Goal: Task Accomplishment & Management: Use online tool/utility

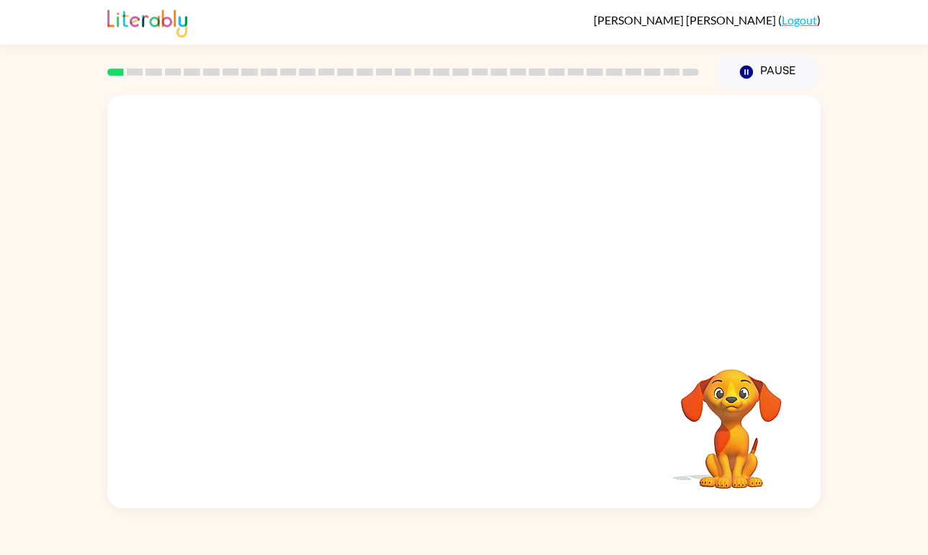
click at [420, 226] on video "Your browser must support playing .mp4 files to use Literably. Please try using…" at bounding box center [463, 217] width 713 height 244
click at [456, 306] on icon "button" at bounding box center [464, 308] width 25 height 25
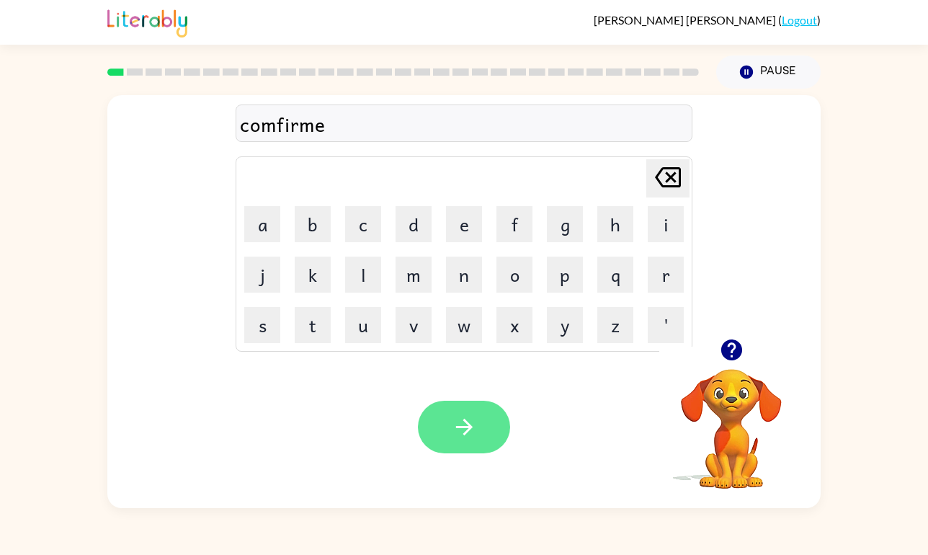
click at [460, 422] on icon "button" at bounding box center [464, 426] width 25 height 25
click at [463, 429] on icon "button" at bounding box center [464, 426] width 25 height 25
click at [473, 406] on button "button" at bounding box center [464, 427] width 92 height 53
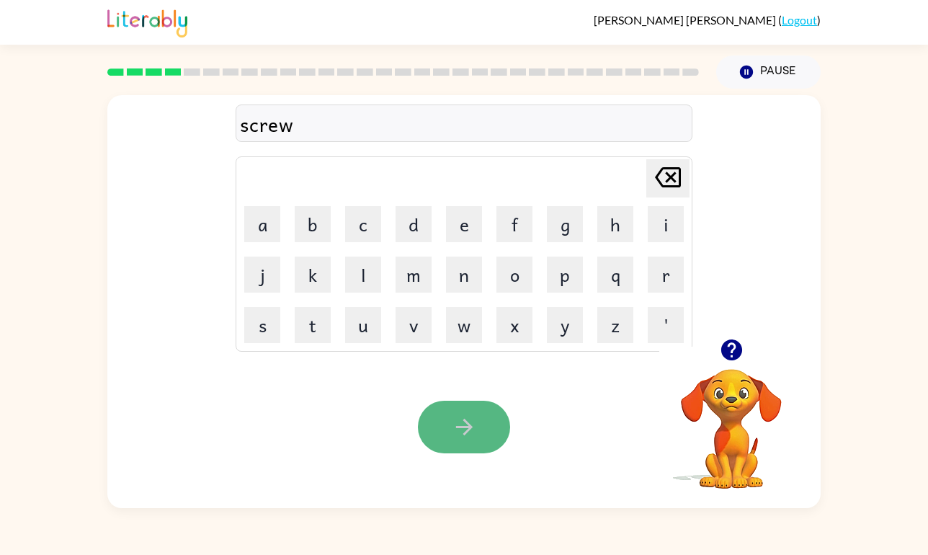
click at [479, 413] on button "button" at bounding box center [464, 427] width 92 height 53
click at [461, 428] on icon "button" at bounding box center [464, 426] width 25 height 25
click at [457, 426] on icon "button" at bounding box center [463, 427] width 17 height 17
click at [463, 424] on icon "button" at bounding box center [464, 426] width 25 height 25
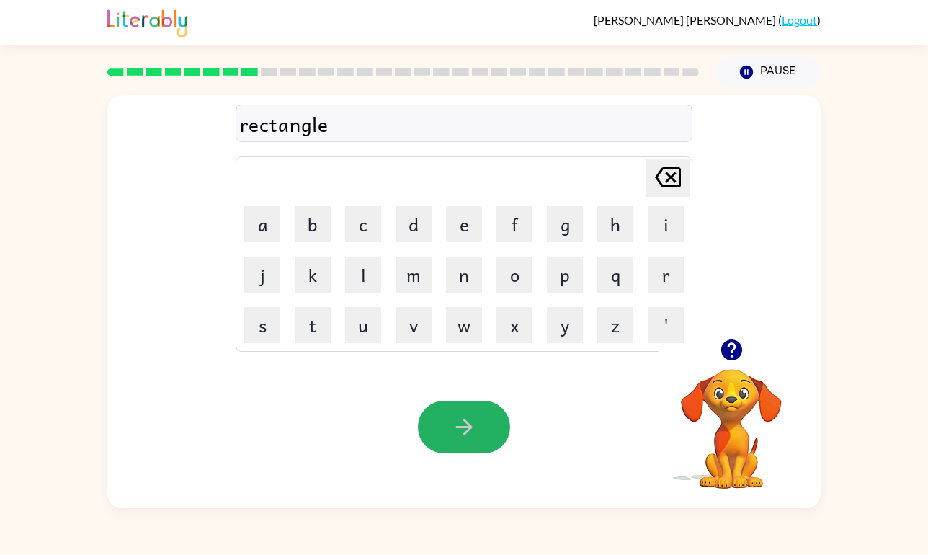
click at [467, 423] on icon "button" at bounding box center [463, 427] width 17 height 17
click at [460, 423] on icon "button" at bounding box center [464, 426] width 25 height 25
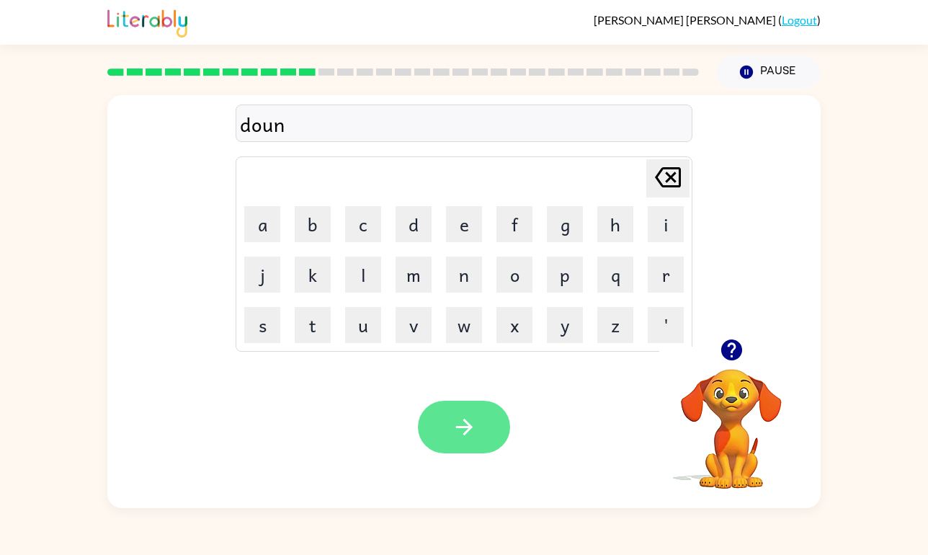
click at [465, 429] on icon "button" at bounding box center [464, 426] width 25 height 25
click at [476, 422] on button "button" at bounding box center [464, 427] width 92 height 53
click at [482, 435] on button "button" at bounding box center [464, 427] width 92 height 53
click at [460, 419] on icon "button" at bounding box center [464, 426] width 25 height 25
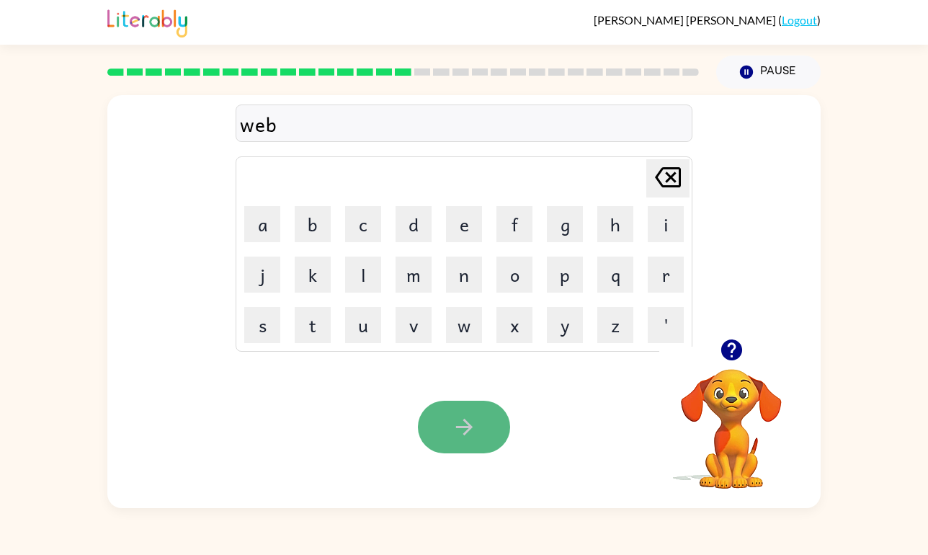
click at [466, 424] on icon "button" at bounding box center [464, 426] width 25 height 25
click at [471, 414] on icon "button" at bounding box center [464, 426] width 25 height 25
click at [471, 418] on icon "button" at bounding box center [464, 426] width 25 height 25
click at [455, 425] on icon "button" at bounding box center [464, 426] width 25 height 25
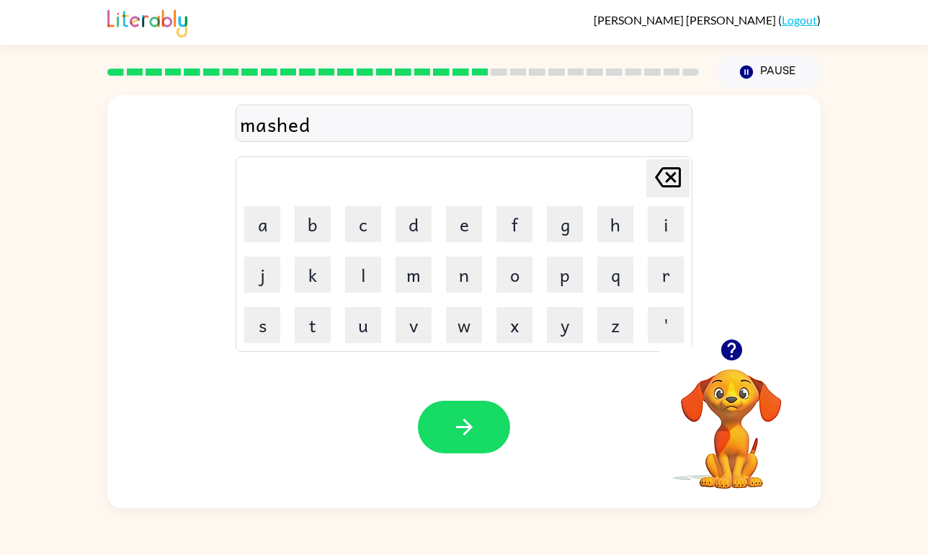
click at [458, 425] on icon "button" at bounding box center [464, 426] width 25 height 25
click at [463, 420] on icon "button" at bounding box center [463, 427] width 17 height 17
click at [473, 426] on icon "button" at bounding box center [464, 426] width 25 height 25
click at [473, 423] on icon "button" at bounding box center [464, 426] width 25 height 25
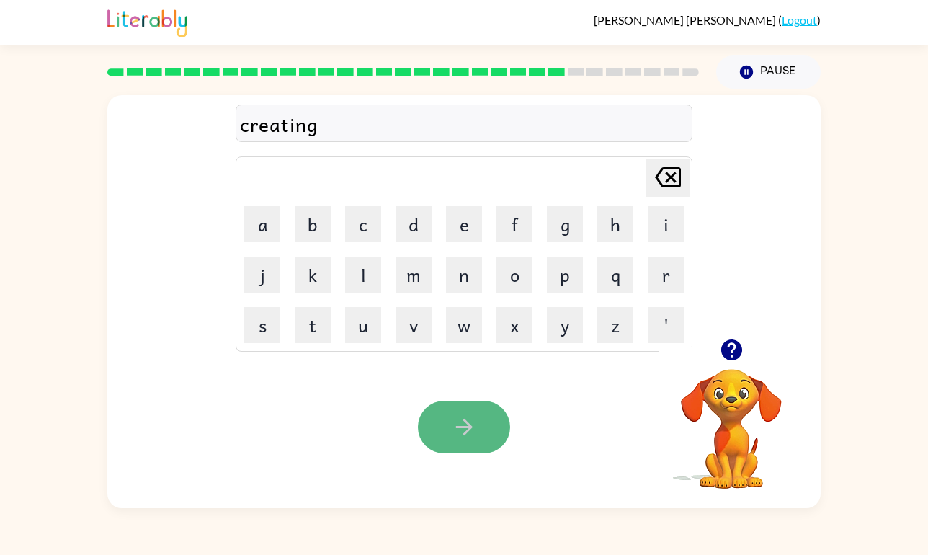
click at [455, 441] on button "button" at bounding box center [464, 427] width 92 height 53
click at [463, 433] on icon "button" at bounding box center [464, 426] width 25 height 25
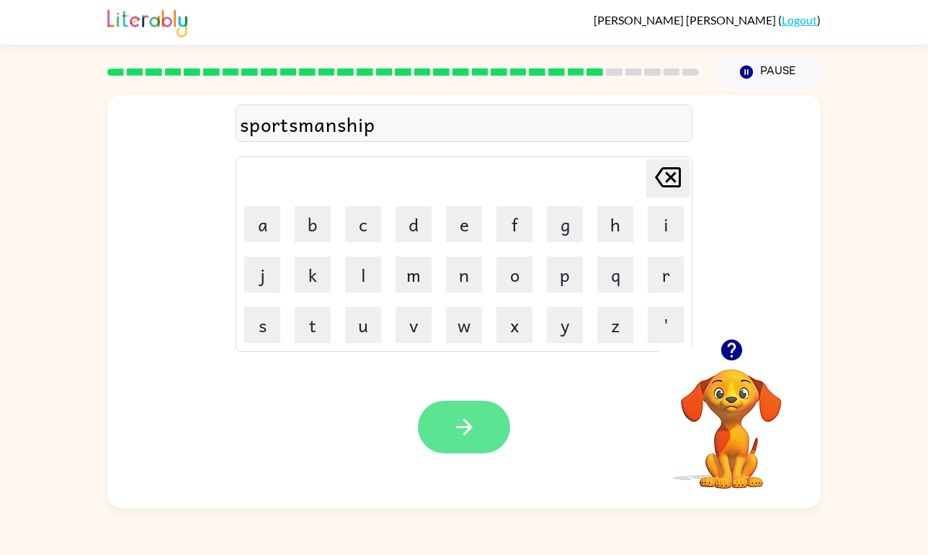
click at [467, 428] on icon "button" at bounding box center [464, 426] width 25 height 25
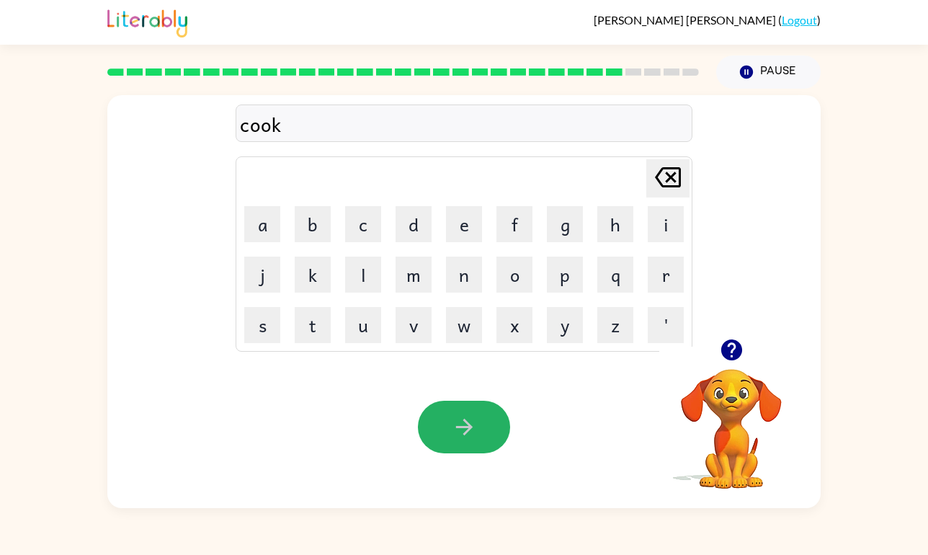
click at [466, 429] on icon "button" at bounding box center [464, 426] width 25 height 25
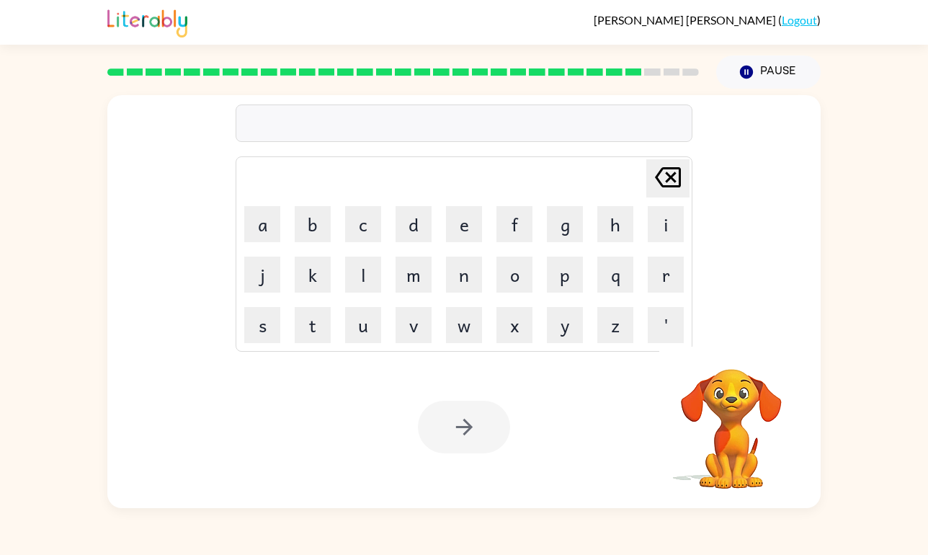
click at [440, 129] on div at bounding box center [464, 122] width 457 height 37
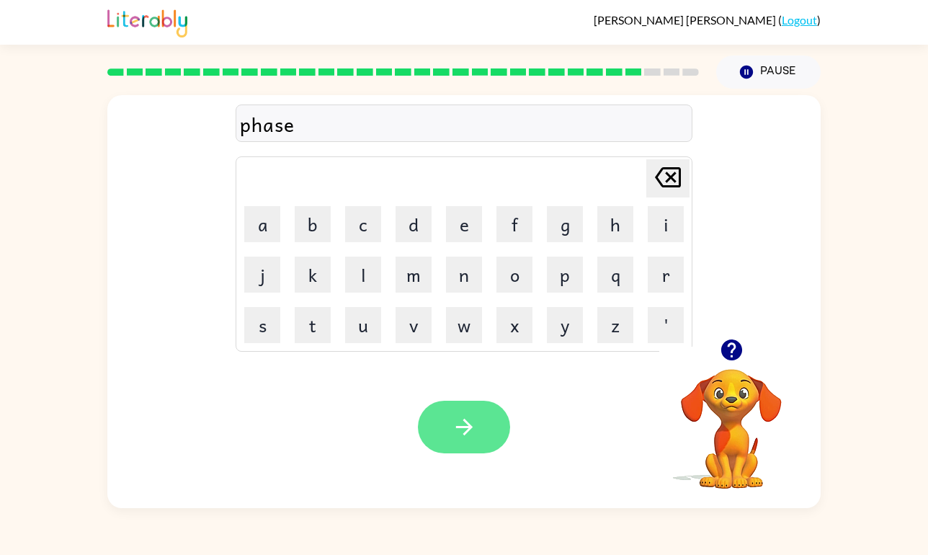
click at [475, 419] on icon "button" at bounding box center [464, 426] width 25 height 25
click at [467, 437] on icon "button" at bounding box center [464, 426] width 25 height 25
click at [459, 441] on button "button" at bounding box center [464, 427] width 92 height 53
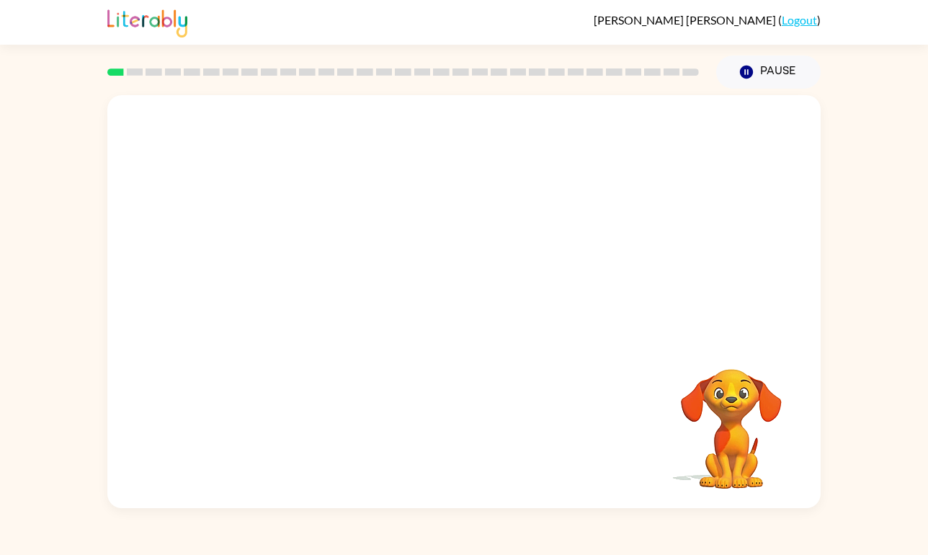
click at [290, 276] on video "Your browser must support playing .mp4 files to use Literably. Please try using…" at bounding box center [463, 217] width 713 height 244
drag, startPoint x: 290, startPoint y: 276, endPoint x: 426, endPoint y: 120, distance: 207.4
click at [426, 119] on video "Your browser must support playing .mp4 files to use Literably. Please try using…" at bounding box center [463, 217] width 713 height 244
click at [293, 273] on video "Your browser must support playing .mp4 files to use Literably. Please try using…" at bounding box center [463, 217] width 713 height 244
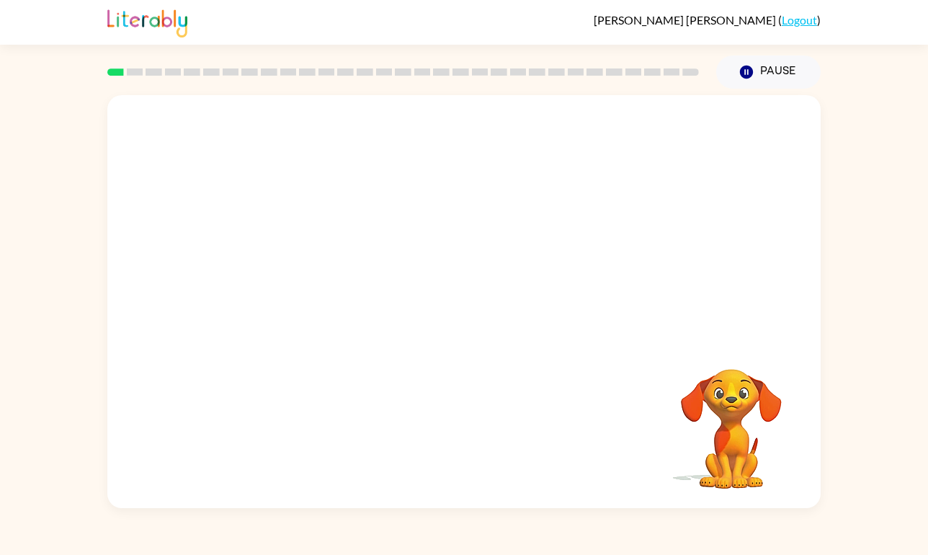
click at [293, 273] on video "Your browser must support playing .mp4 files to use Literably. Please try using…" at bounding box center [463, 217] width 713 height 244
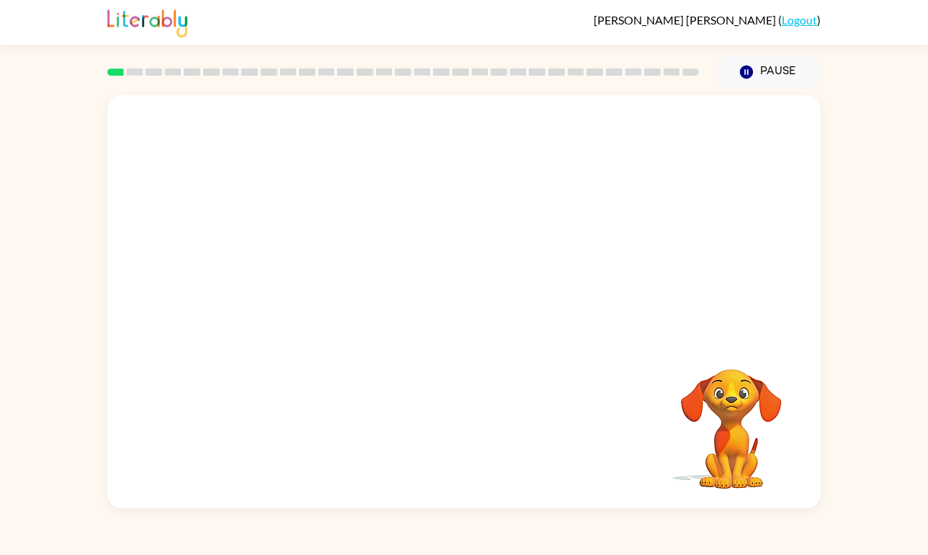
click at [293, 273] on video "Your browser must support playing .mp4 files to use Literably. Please try using…" at bounding box center [463, 217] width 713 height 244
click at [484, 306] on button "button" at bounding box center [464, 308] width 92 height 53
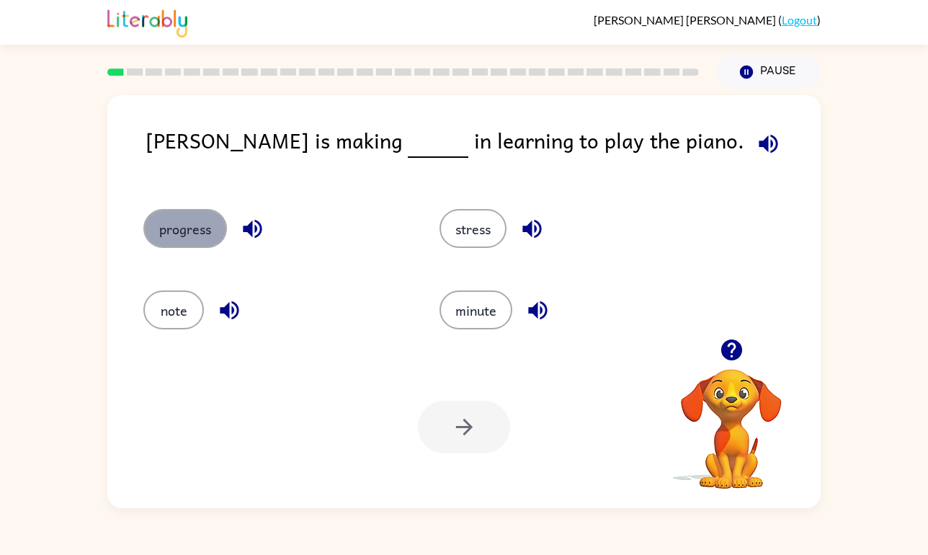
click at [182, 223] on button "progress" at bounding box center [185, 228] width 84 height 39
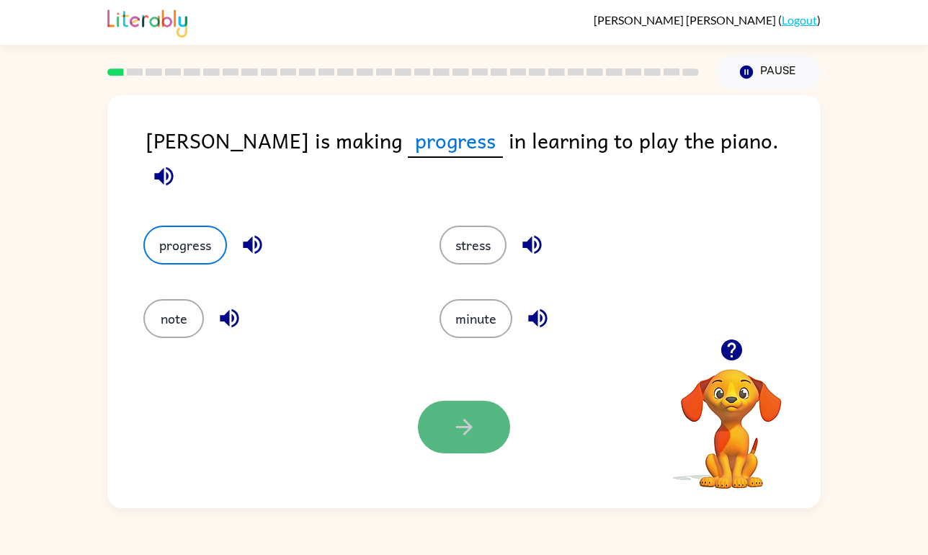
click at [475, 414] on button "button" at bounding box center [464, 427] width 92 height 53
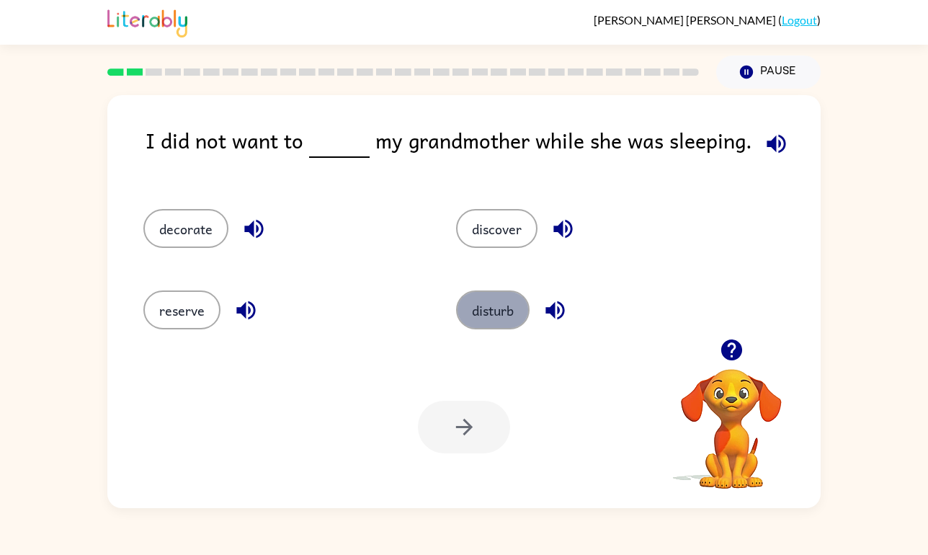
click at [499, 315] on button "disturb" at bounding box center [493, 309] width 74 height 39
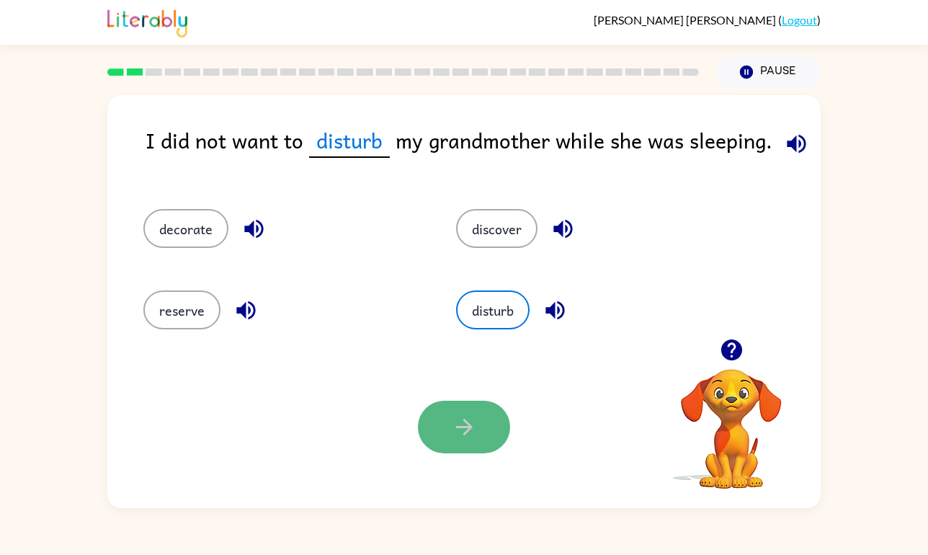
click at [476, 426] on icon "button" at bounding box center [464, 426] width 25 height 25
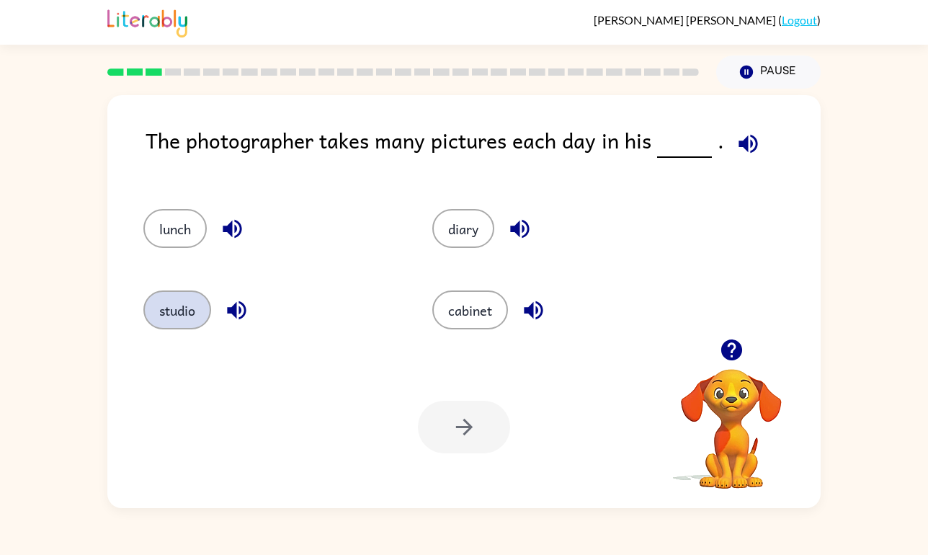
click at [179, 313] on button "studio" at bounding box center [177, 309] width 68 height 39
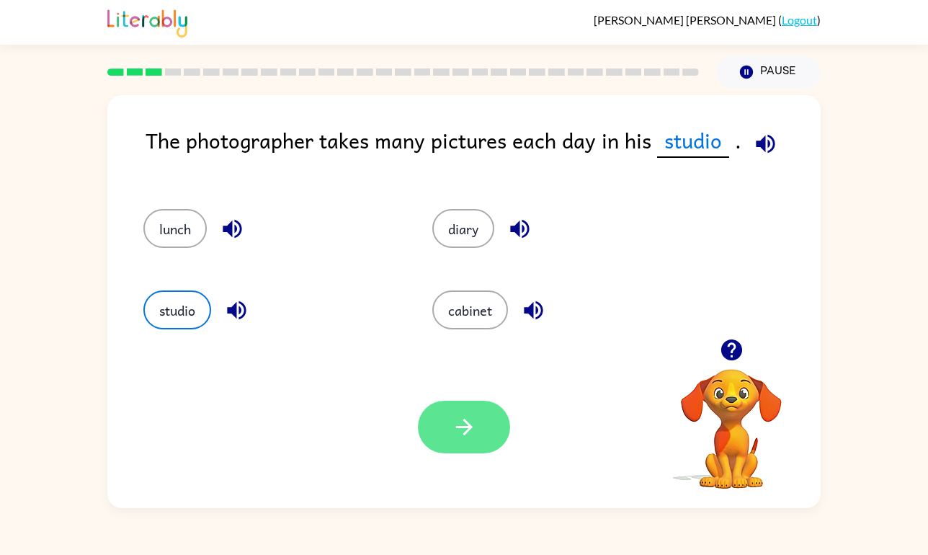
click at [466, 441] on button "button" at bounding box center [464, 427] width 92 height 53
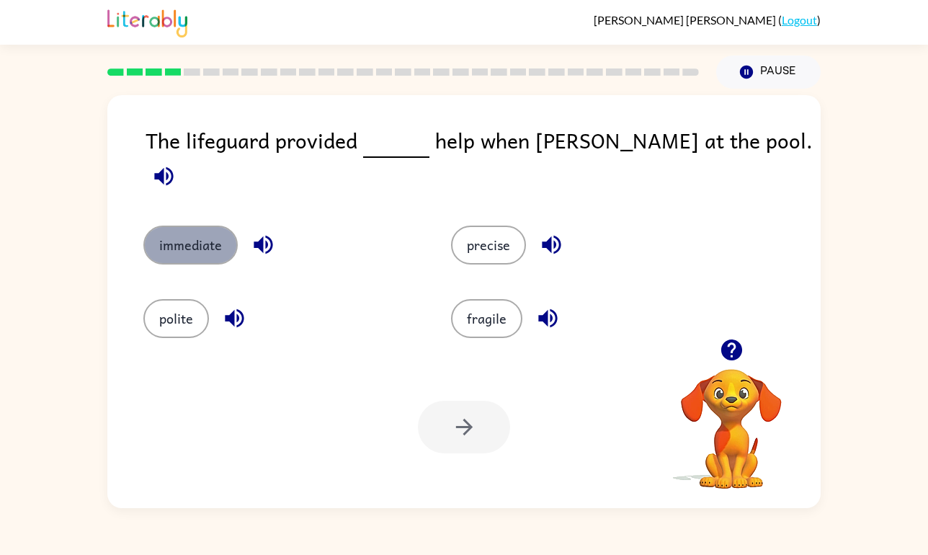
click at [200, 226] on button "immediate" at bounding box center [190, 245] width 94 height 39
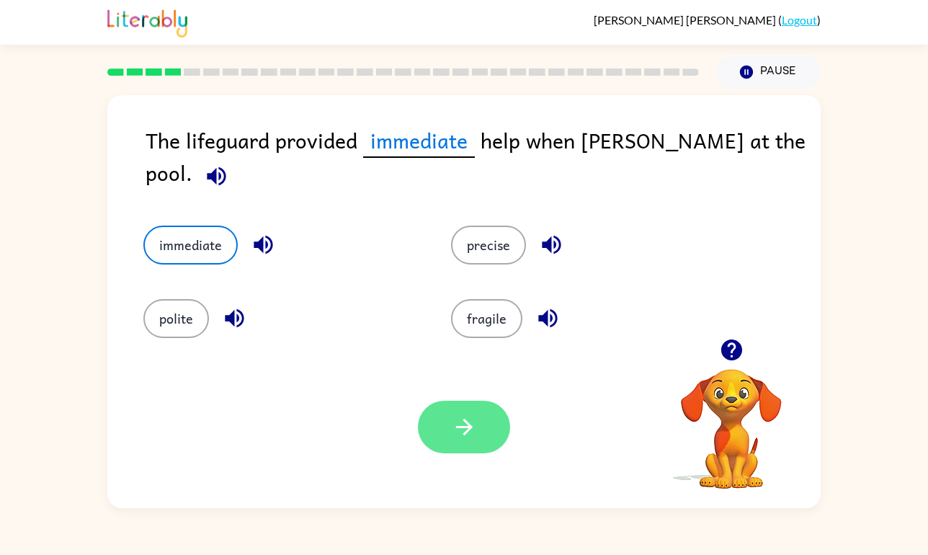
click at [441, 426] on button "button" at bounding box center [464, 427] width 92 height 53
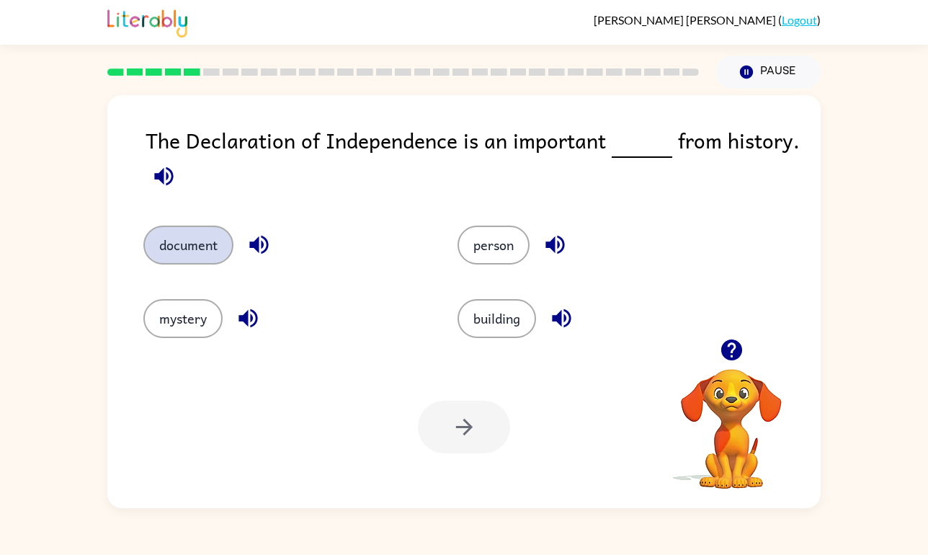
click at [208, 239] on button "document" at bounding box center [188, 245] width 90 height 39
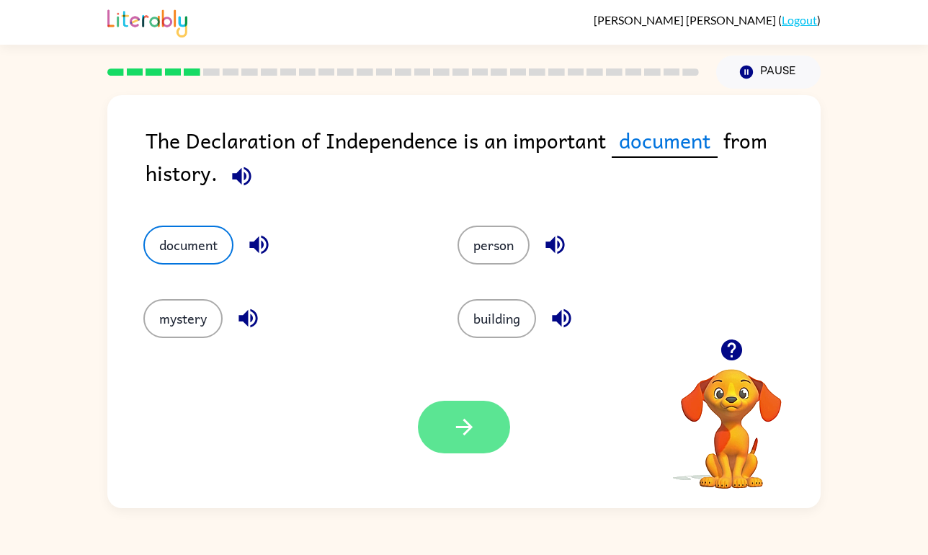
click at [458, 422] on icon "button" at bounding box center [464, 426] width 25 height 25
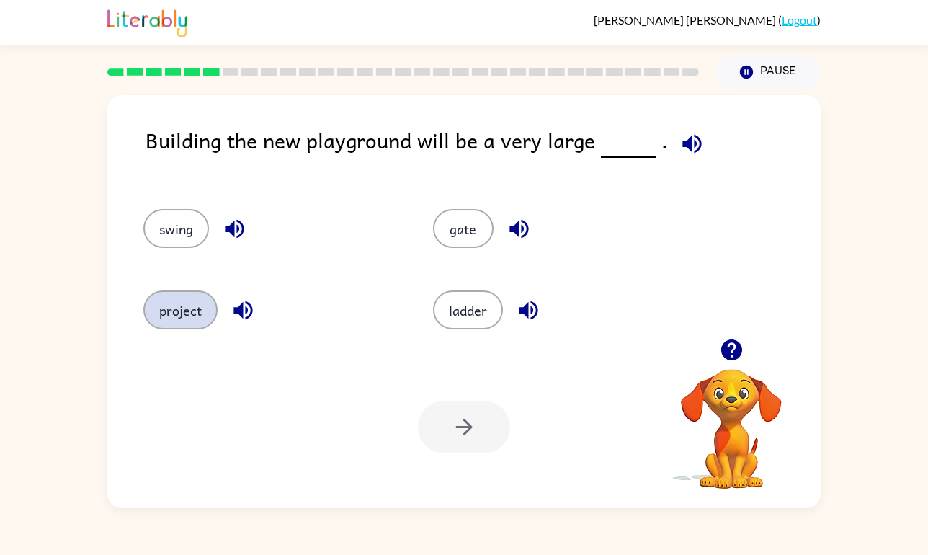
click at [181, 311] on button "project" at bounding box center [180, 309] width 74 height 39
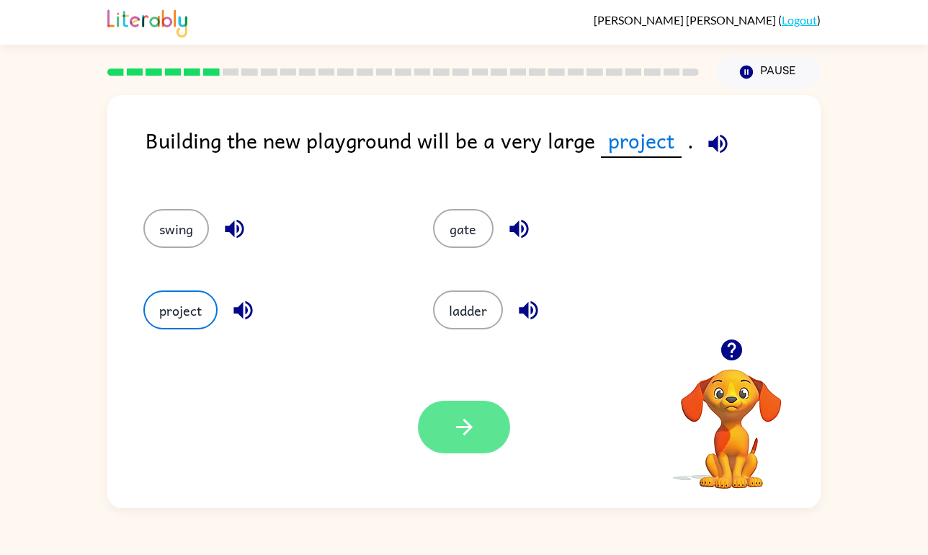
click at [432, 414] on button "button" at bounding box center [464, 427] width 92 height 53
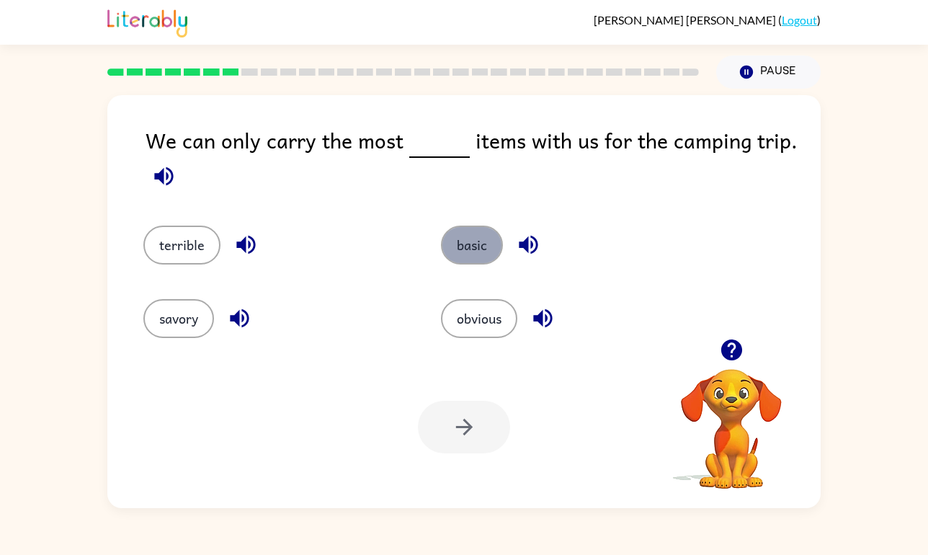
click at [476, 254] on button "basic" at bounding box center [472, 245] width 62 height 39
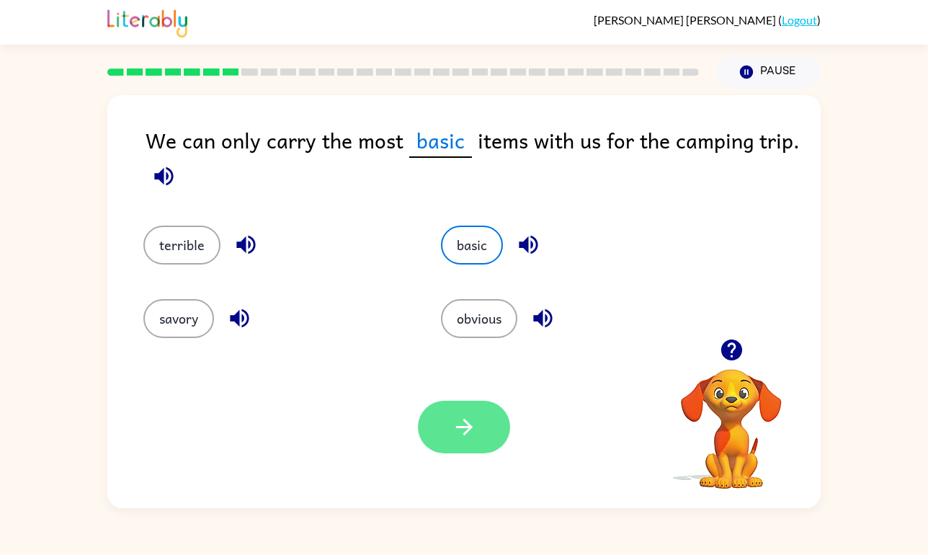
click at [452, 422] on icon "button" at bounding box center [464, 426] width 25 height 25
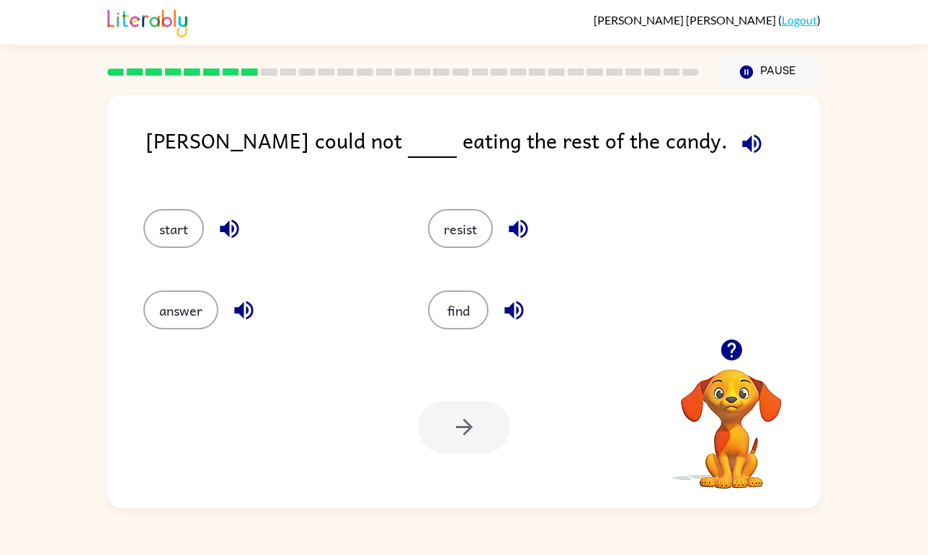
click at [462, 249] on div "resist" at bounding box center [543, 222] width 285 height 81
click at [455, 241] on button "resist" at bounding box center [460, 228] width 65 height 39
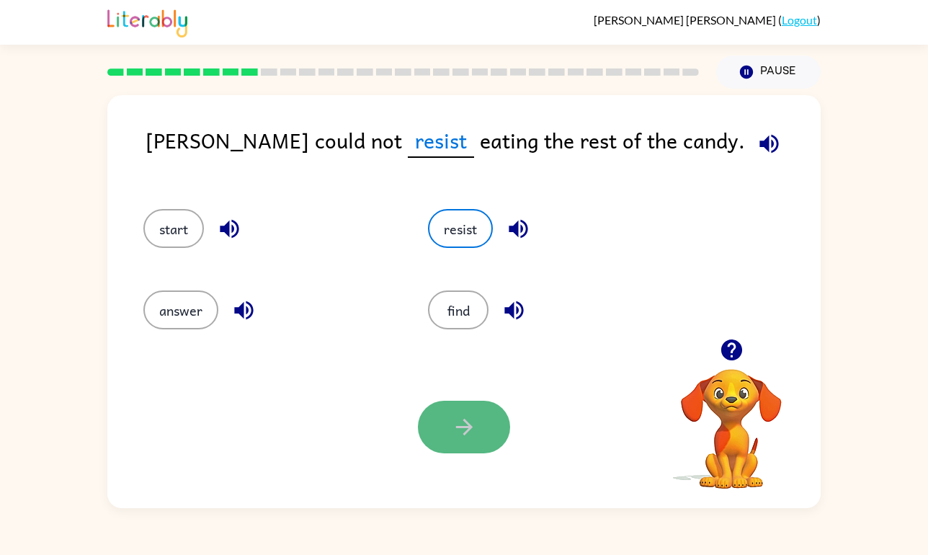
click at [445, 435] on button "button" at bounding box center [464, 427] width 92 height 53
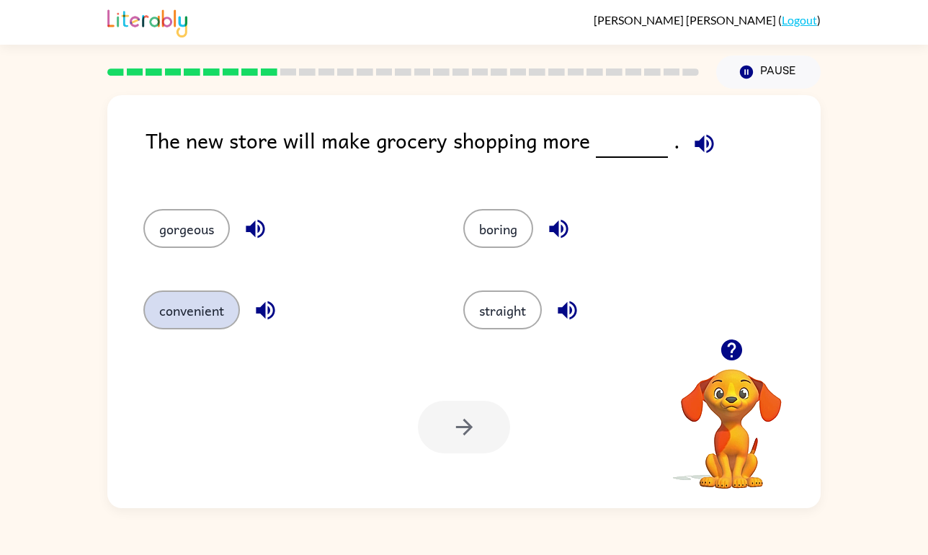
click at [218, 329] on div "convenient" at bounding box center [276, 303] width 320 height 81
click at [211, 314] on button "convenient" at bounding box center [191, 309] width 97 height 39
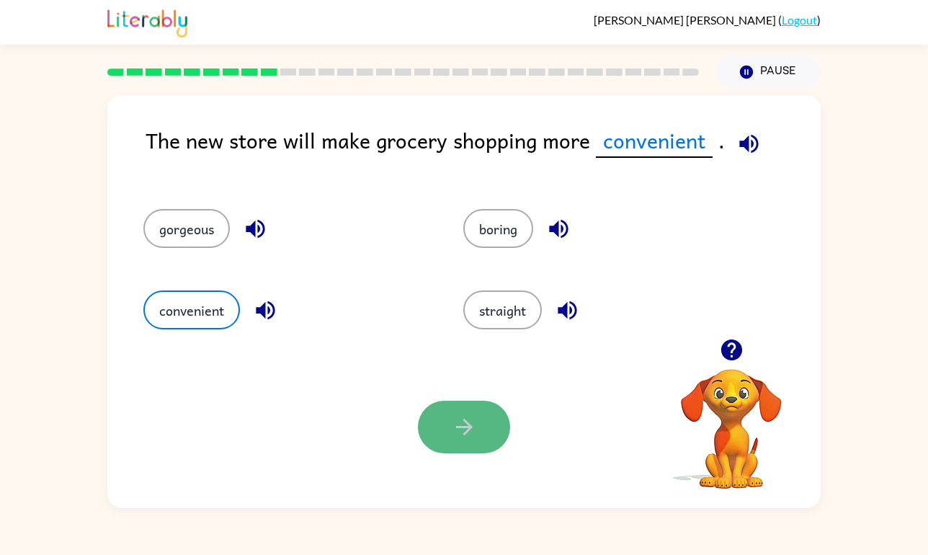
click at [466, 417] on icon "button" at bounding box center [464, 426] width 25 height 25
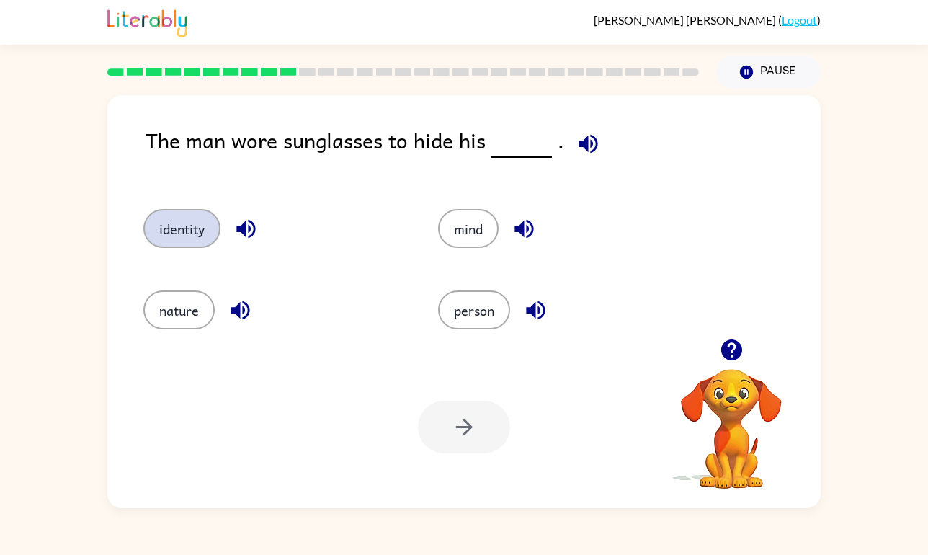
click at [180, 237] on button "identity" at bounding box center [181, 228] width 77 height 39
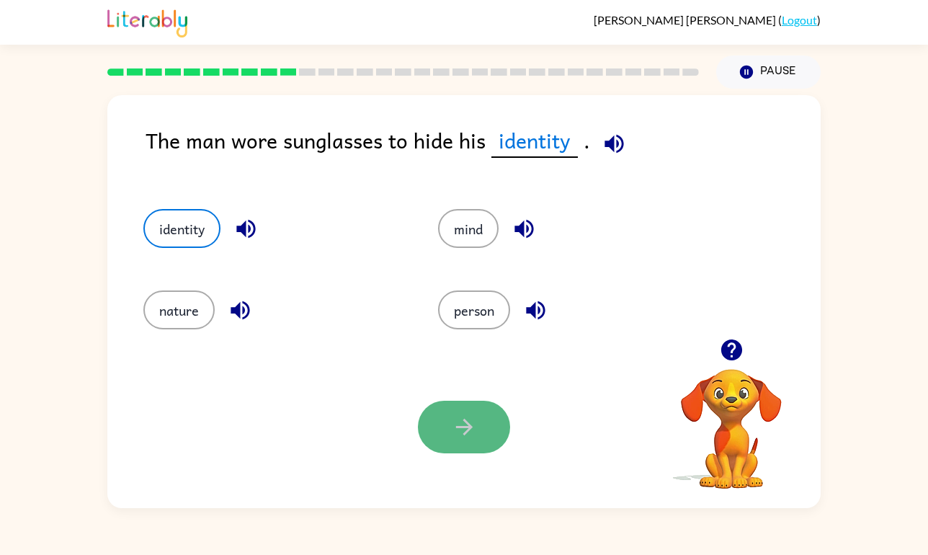
click at [456, 412] on button "button" at bounding box center [464, 427] width 92 height 53
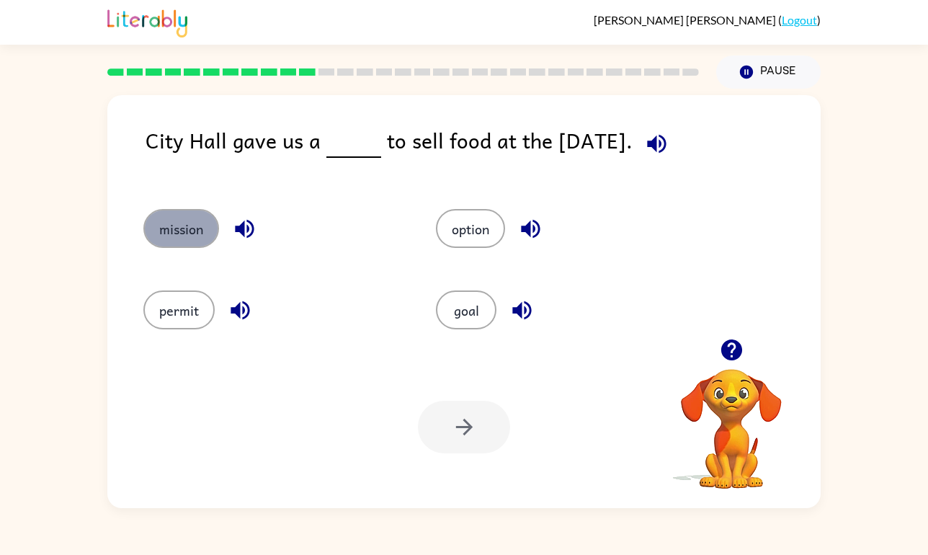
click at [184, 226] on button "mission" at bounding box center [181, 228] width 76 height 39
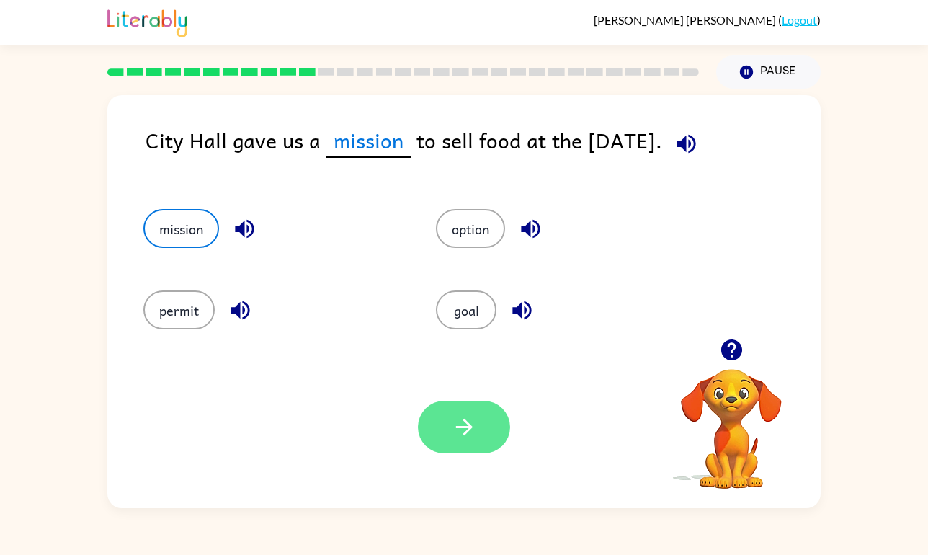
click at [479, 429] on button "button" at bounding box center [464, 427] width 92 height 53
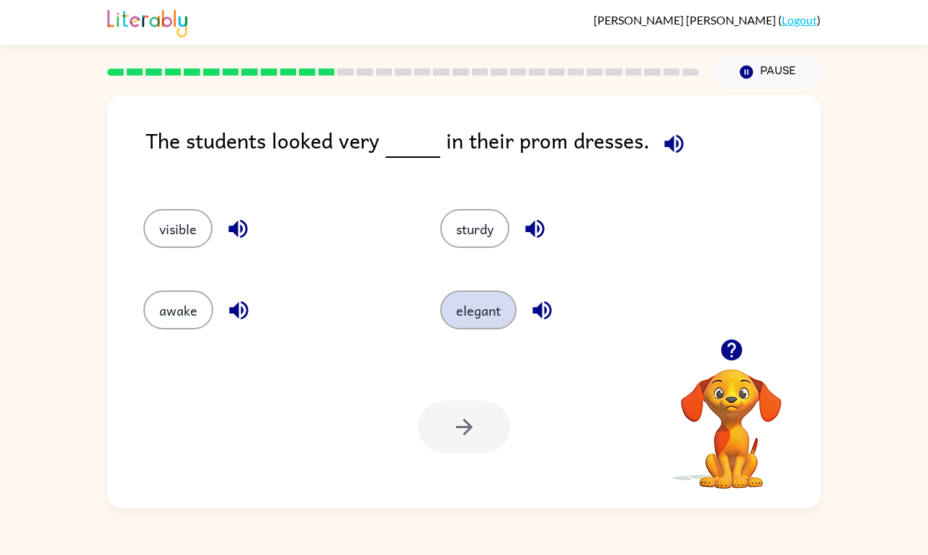
click at [465, 310] on button "elegant" at bounding box center [478, 309] width 76 height 39
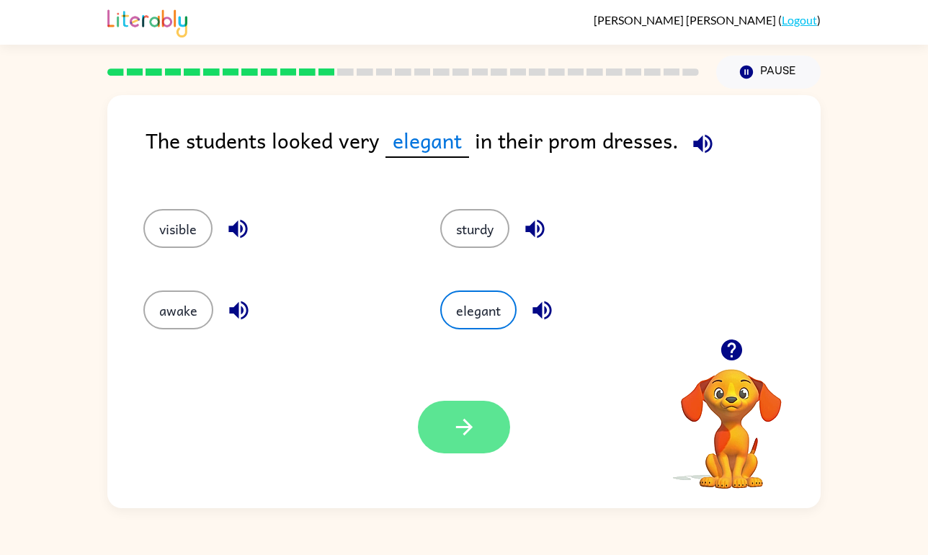
click at [478, 425] on button "button" at bounding box center [464, 427] width 92 height 53
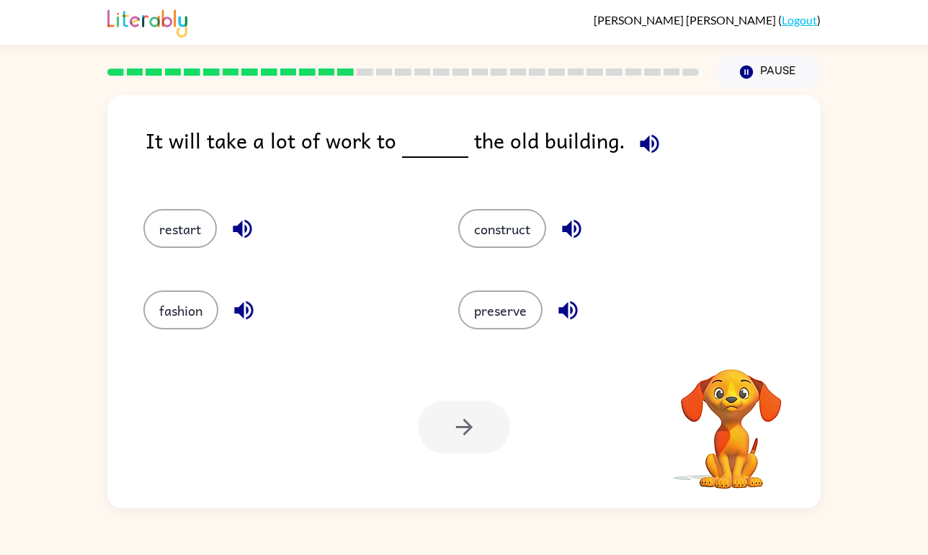
click at [738, 355] on video "Your browser must support playing .mp4 files to use Literably. Please try using…" at bounding box center [731, 419] width 144 height 144
click at [499, 238] on button "construct" at bounding box center [502, 228] width 88 height 39
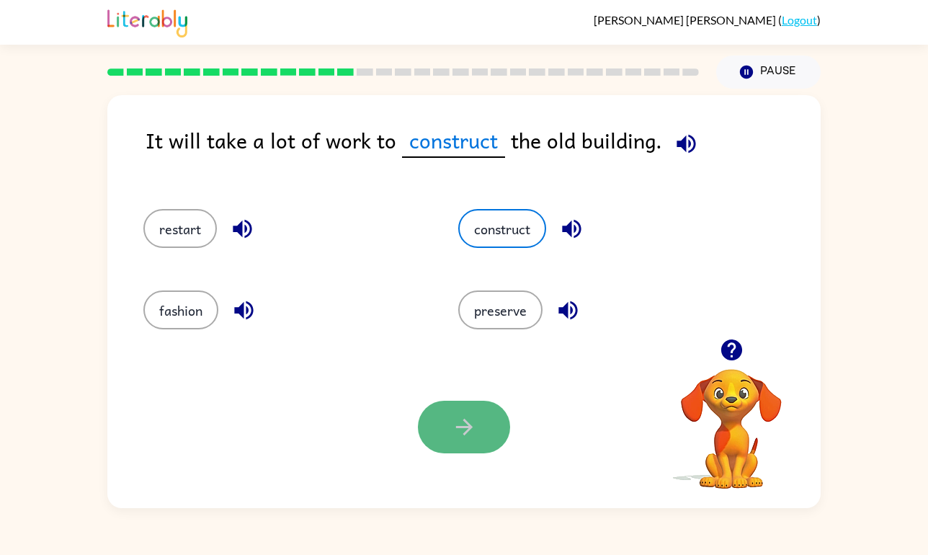
click at [458, 421] on icon "button" at bounding box center [464, 426] width 25 height 25
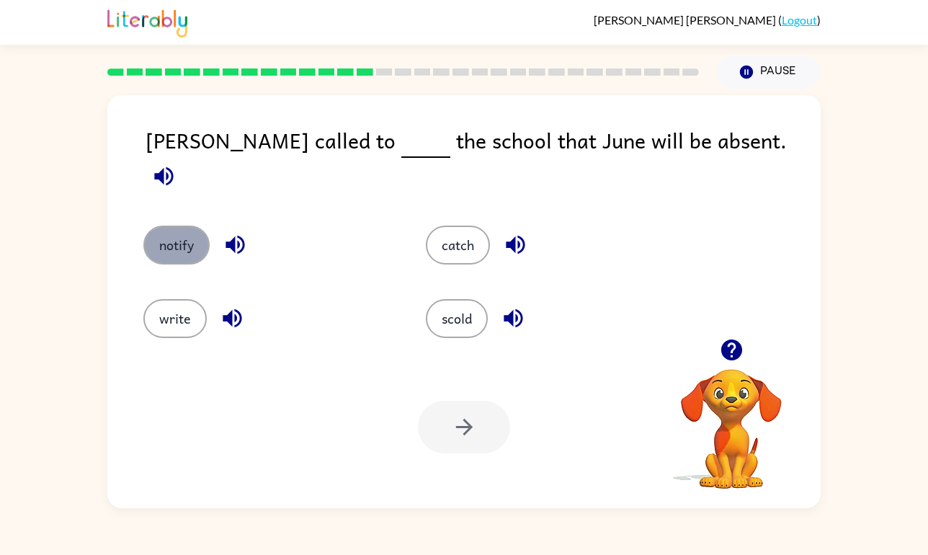
click at [178, 231] on button "notify" at bounding box center [176, 245] width 66 height 39
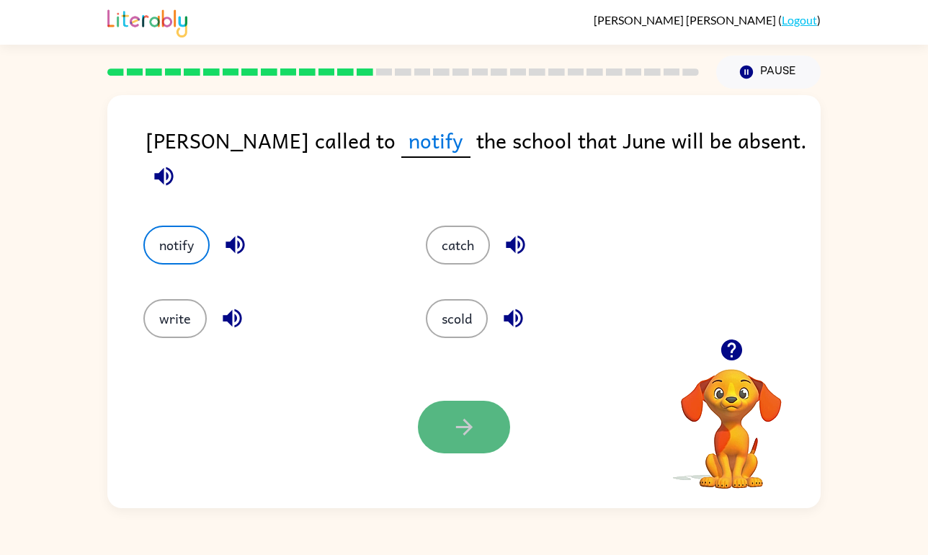
click at [465, 420] on icon "button" at bounding box center [463, 427] width 17 height 17
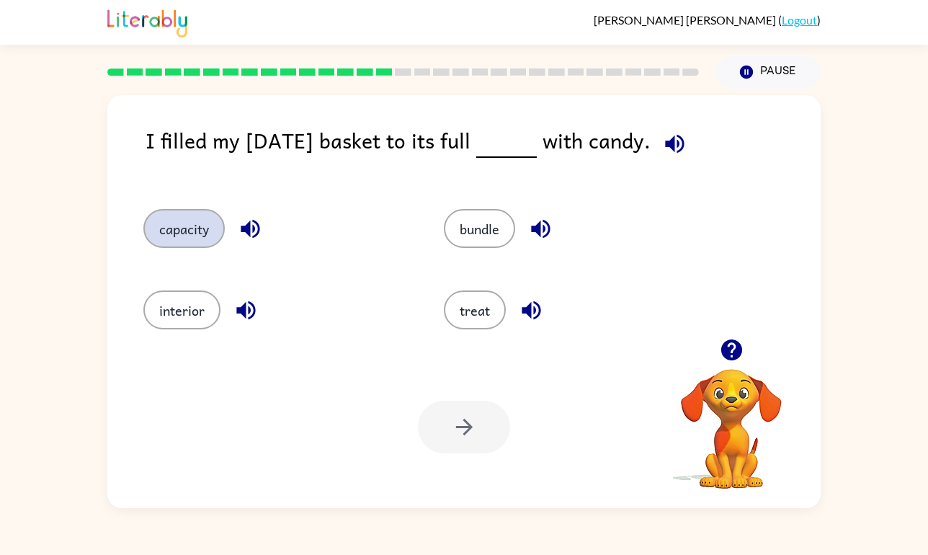
click at [202, 231] on button "capacity" at bounding box center [183, 228] width 81 height 39
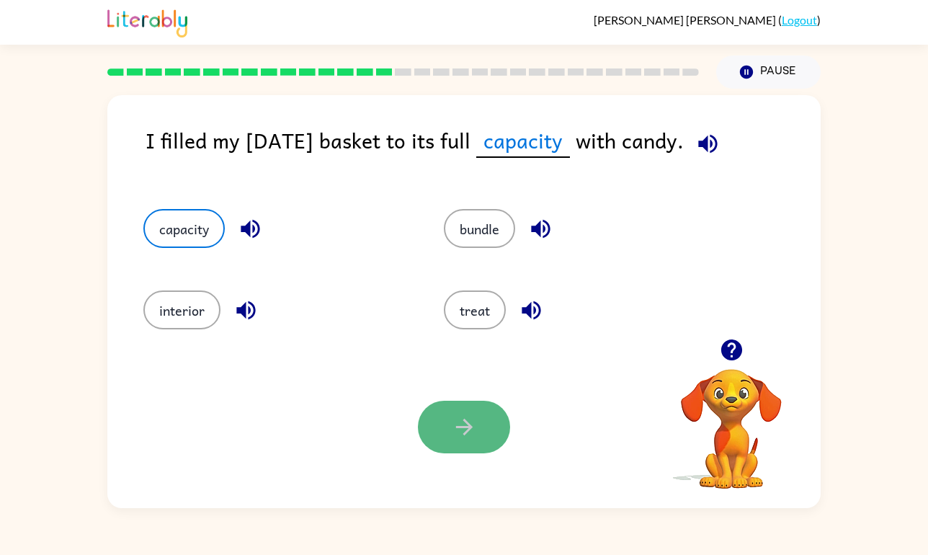
click at [464, 414] on icon "button" at bounding box center [464, 426] width 25 height 25
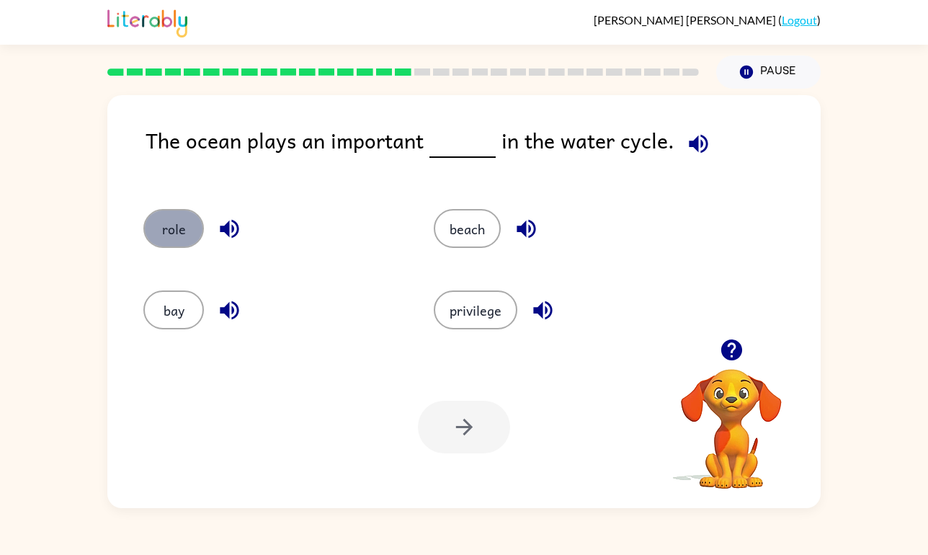
click at [169, 237] on button "role" at bounding box center [173, 228] width 61 height 39
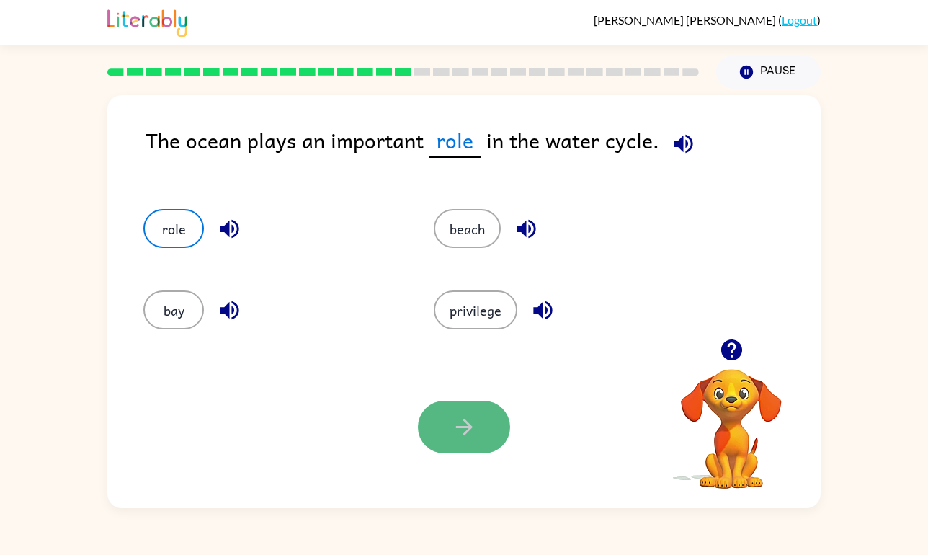
click at [453, 448] on button "button" at bounding box center [464, 427] width 92 height 53
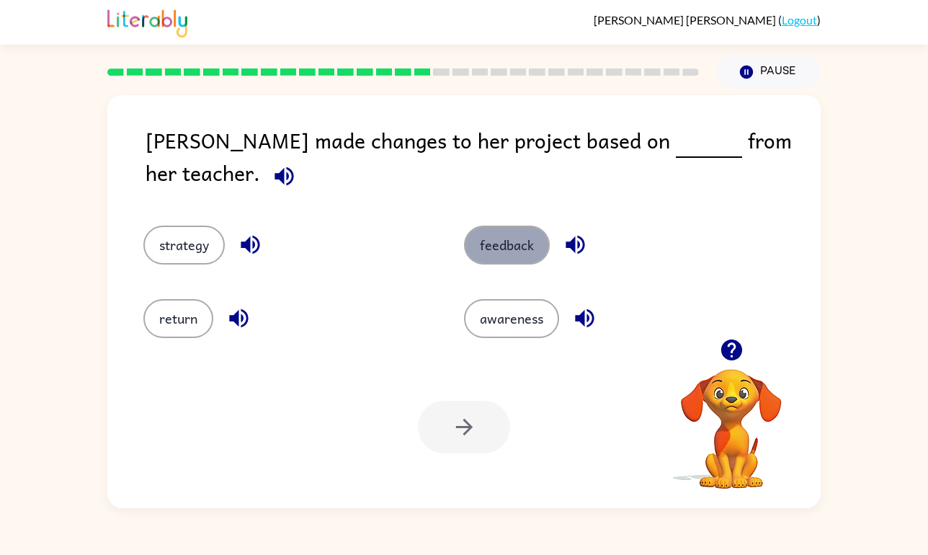
click at [508, 229] on button "feedback" at bounding box center [507, 245] width 86 height 39
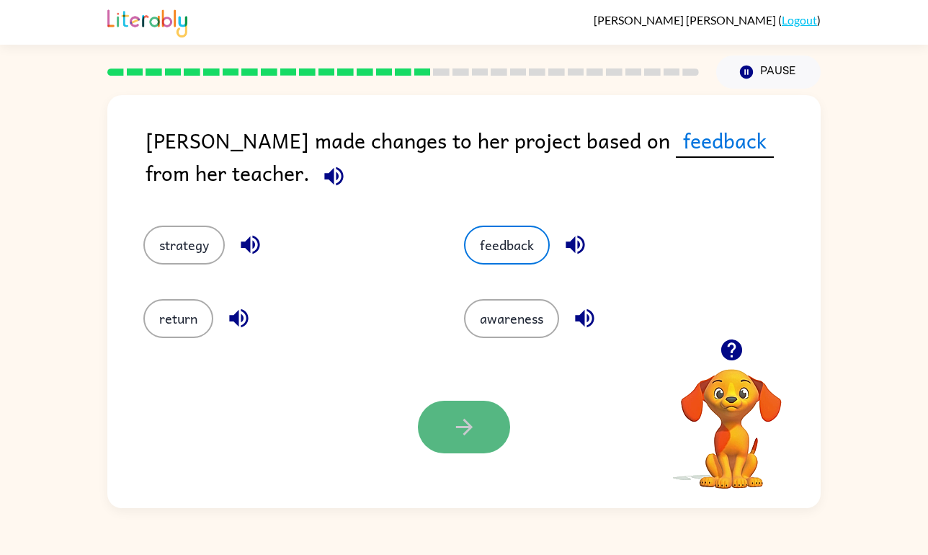
click at [461, 424] on icon "button" at bounding box center [464, 426] width 25 height 25
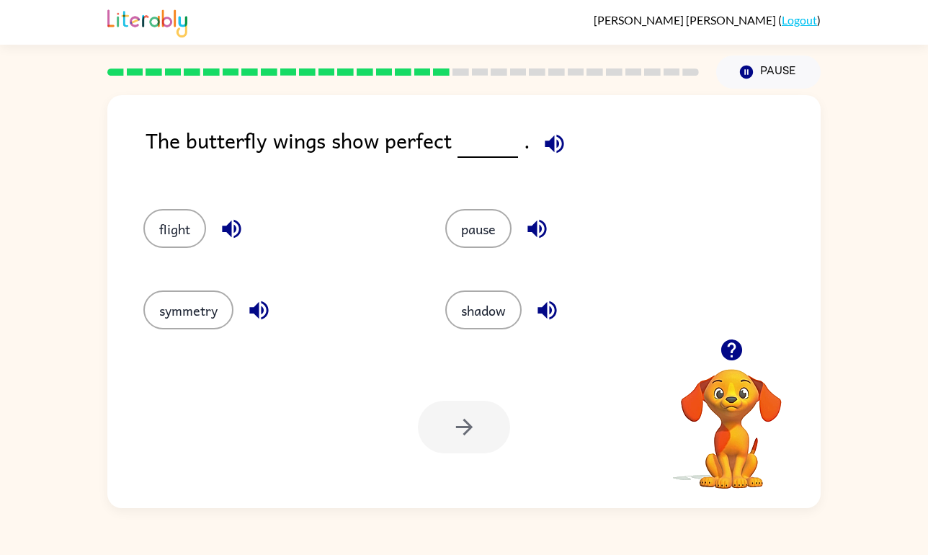
click at [187, 284] on div "symmetry" at bounding box center [267, 303] width 302 height 81
click at [197, 306] on button "symmetry" at bounding box center [188, 309] width 90 height 39
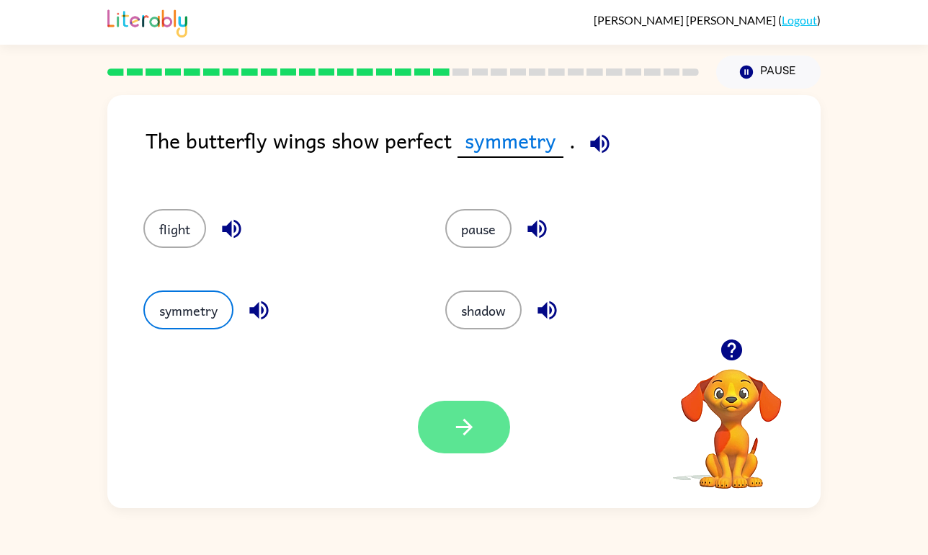
click at [457, 426] on icon "button" at bounding box center [464, 426] width 25 height 25
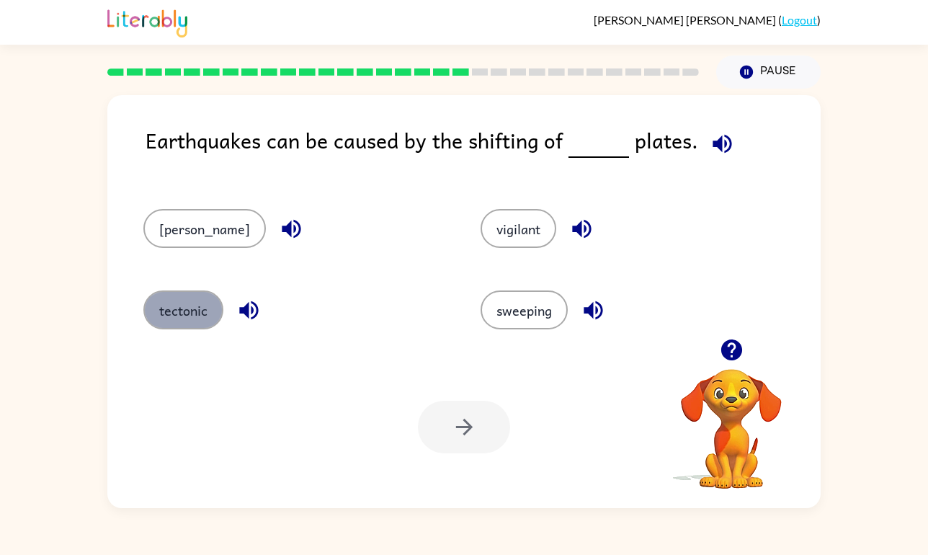
click at [190, 297] on button "tectonic" at bounding box center [183, 309] width 80 height 39
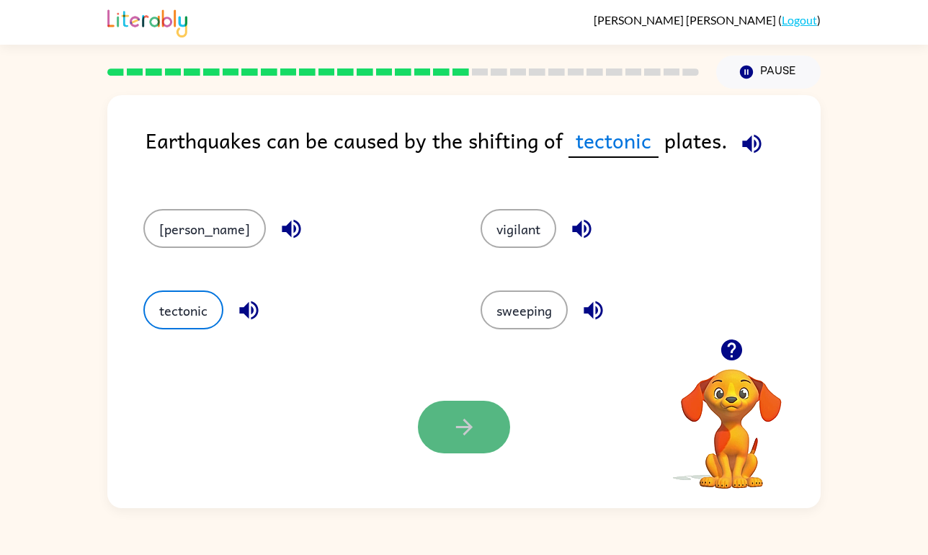
click at [446, 427] on button "button" at bounding box center [464, 427] width 92 height 53
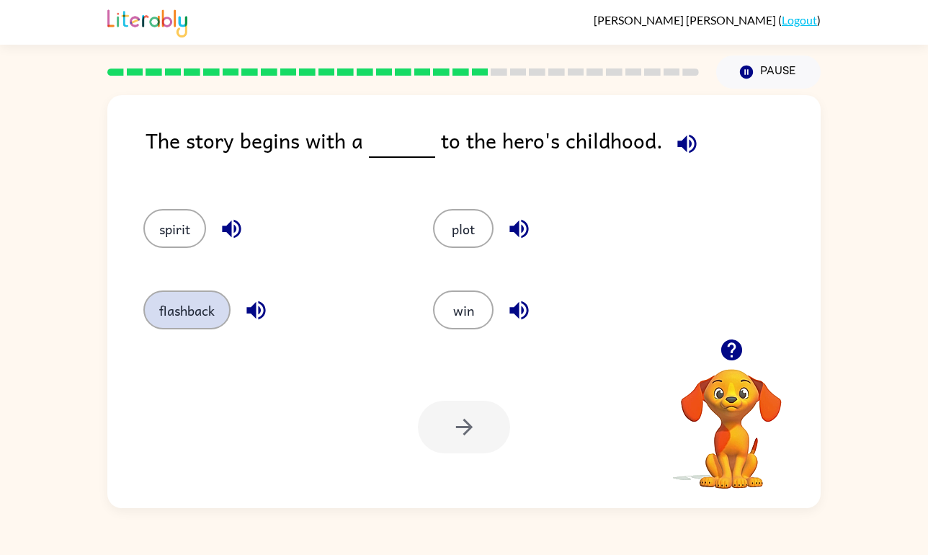
click at [206, 324] on button "flashback" at bounding box center [186, 309] width 87 height 39
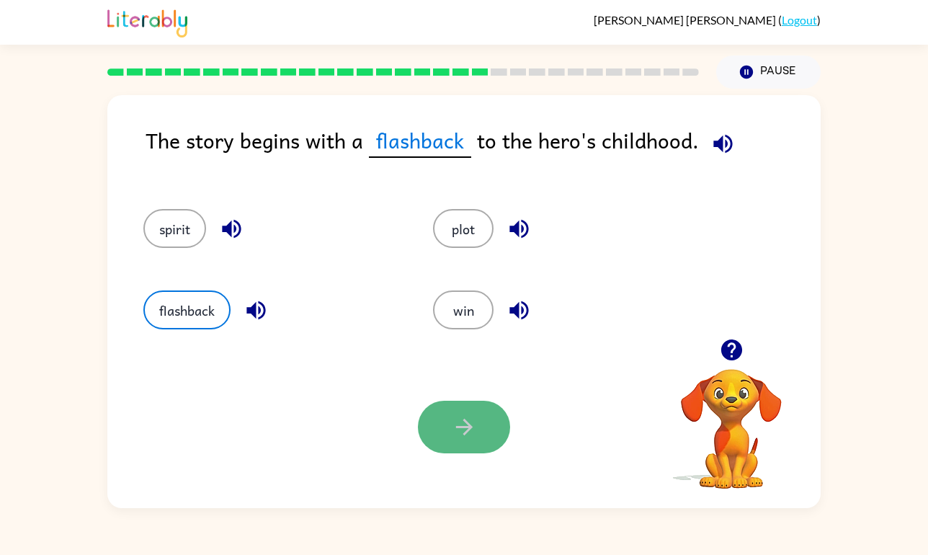
click at [458, 429] on icon "button" at bounding box center [464, 426] width 25 height 25
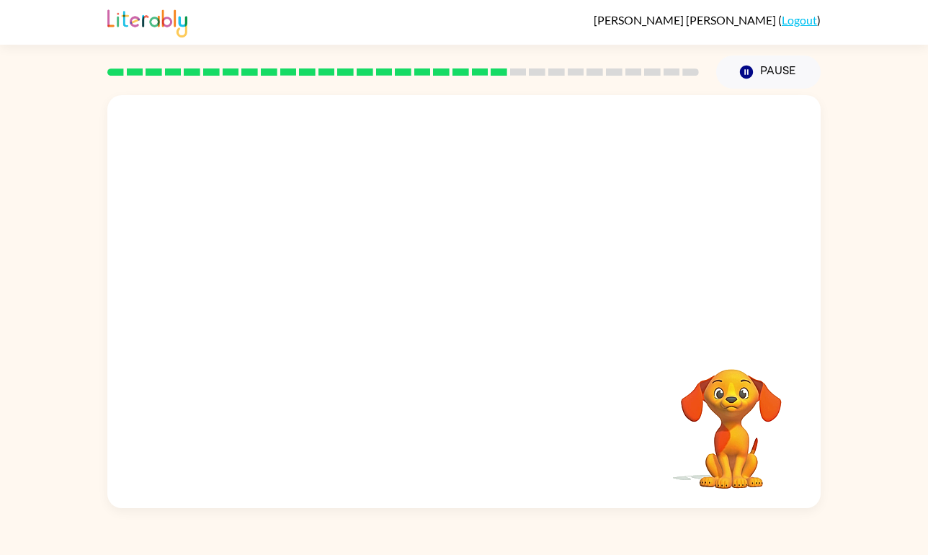
click at [331, 295] on video "Your browser must support playing .mp4 files to use Literably. Please try using…" at bounding box center [463, 217] width 713 height 244
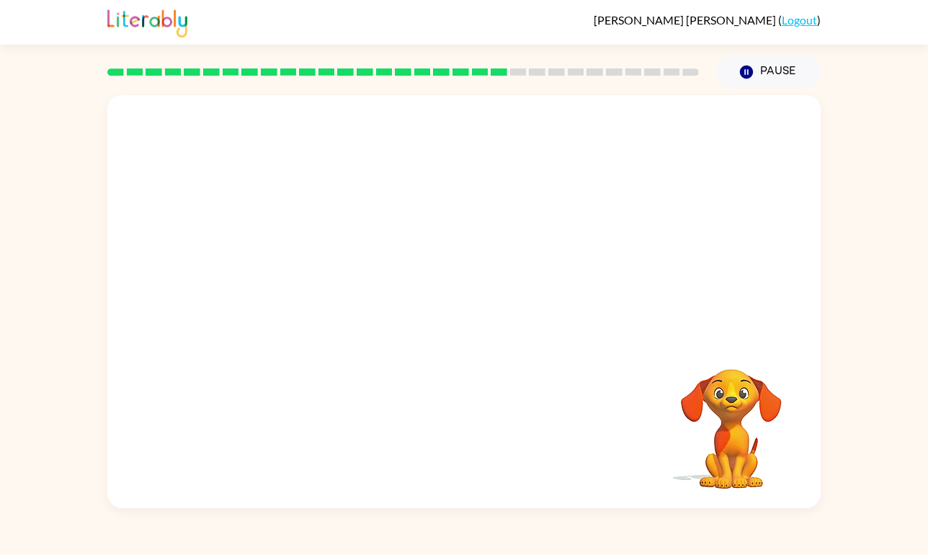
click at [331, 295] on video "Your browser must support playing .mp4 files to use Literably. Please try using…" at bounding box center [463, 217] width 713 height 244
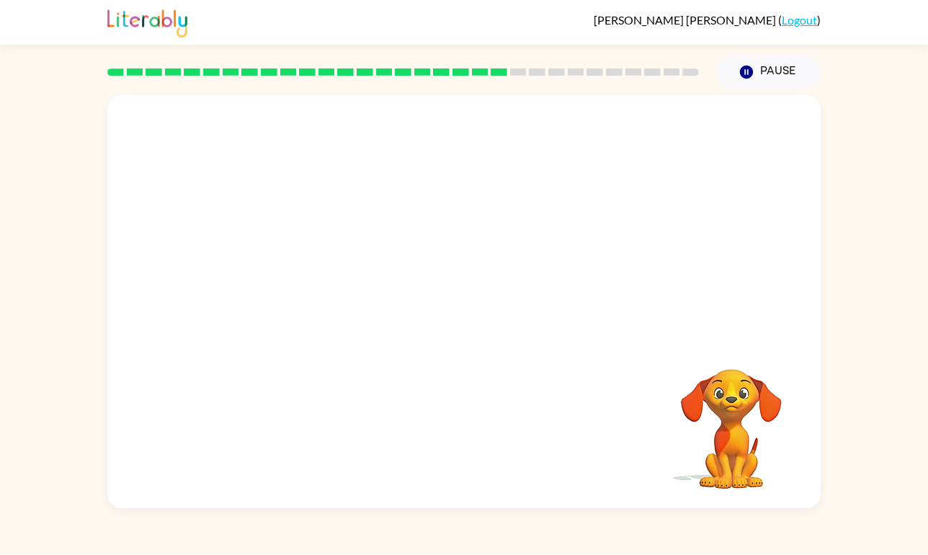
click at [331, 295] on video "Your browser must support playing .mp4 files to use Literably. Please try using…" at bounding box center [463, 217] width 713 height 244
click at [467, 311] on div at bounding box center [464, 308] width 92 height 53
click at [463, 307] on div at bounding box center [464, 308] width 92 height 53
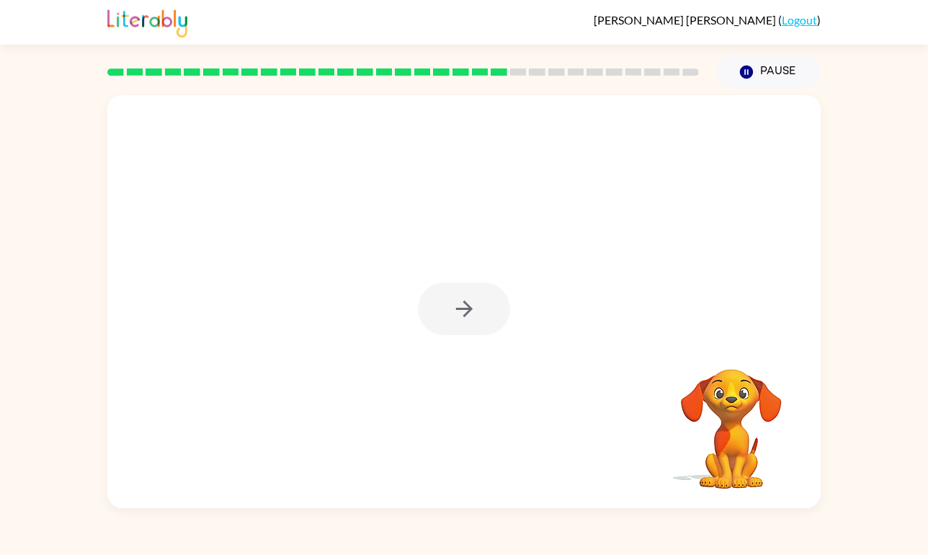
click at [463, 307] on div at bounding box center [464, 308] width 92 height 53
click at [463, 307] on icon "button" at bounding box center [464, 308] width 25 height 25
click at [463, 307] on div at bounding box center [464, 308] width 92 height 53
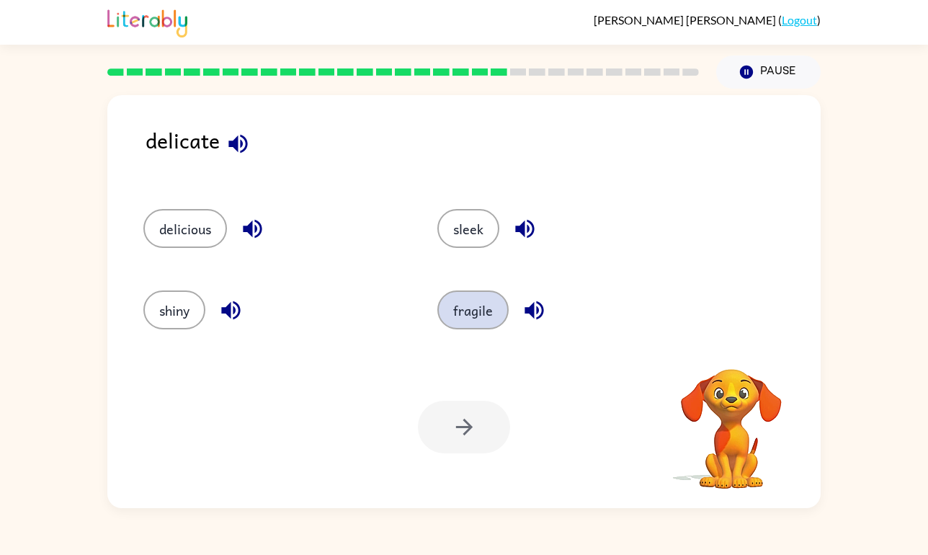
click at [471, 302] on button "fragile" at bounding box center [472, 309] width 71 height 39
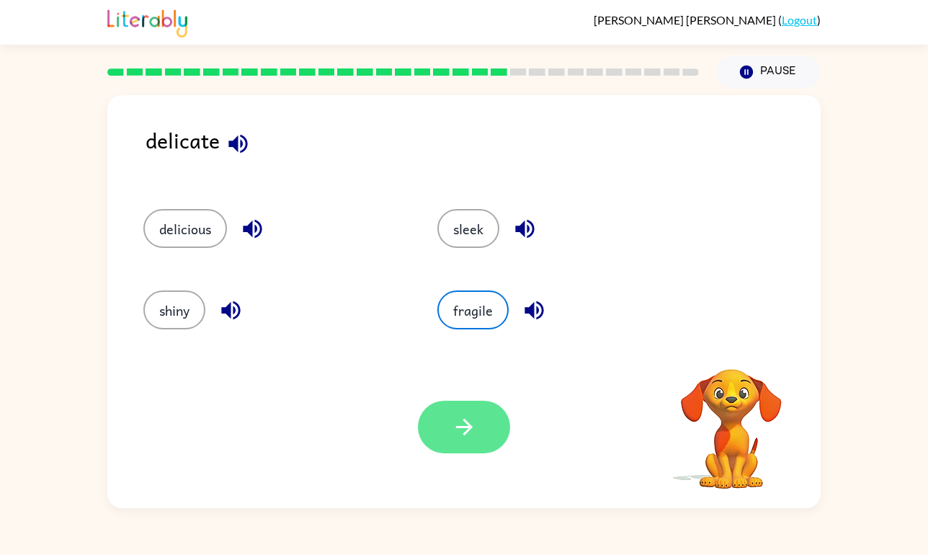
click at [478, 424] on button "button" at bounding box center [464, 427] width 92 height 53
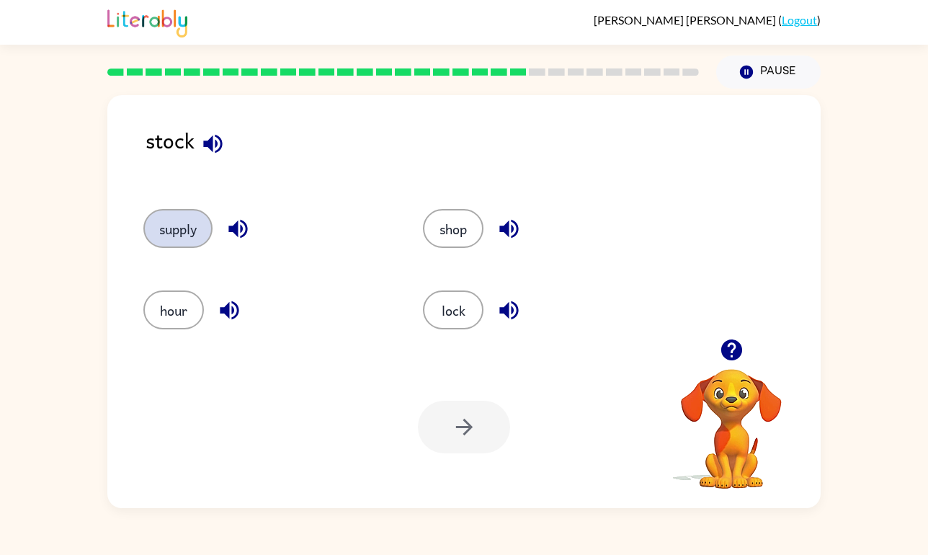
click at [173, 221] on button "supply" at bounding box center [177, 228] width 69 height 39
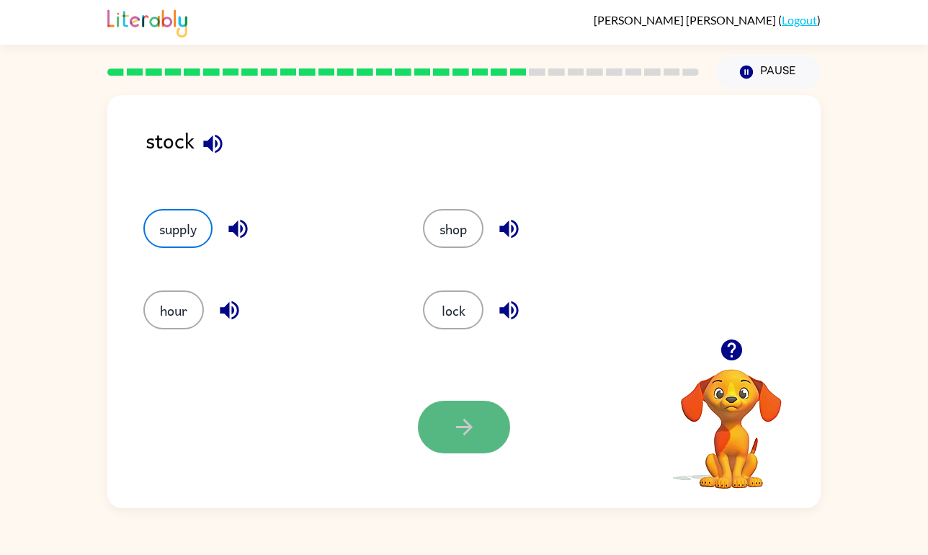
click at [476, 424] on icon "button" at bounding box center [464, 426] width 25 height 25
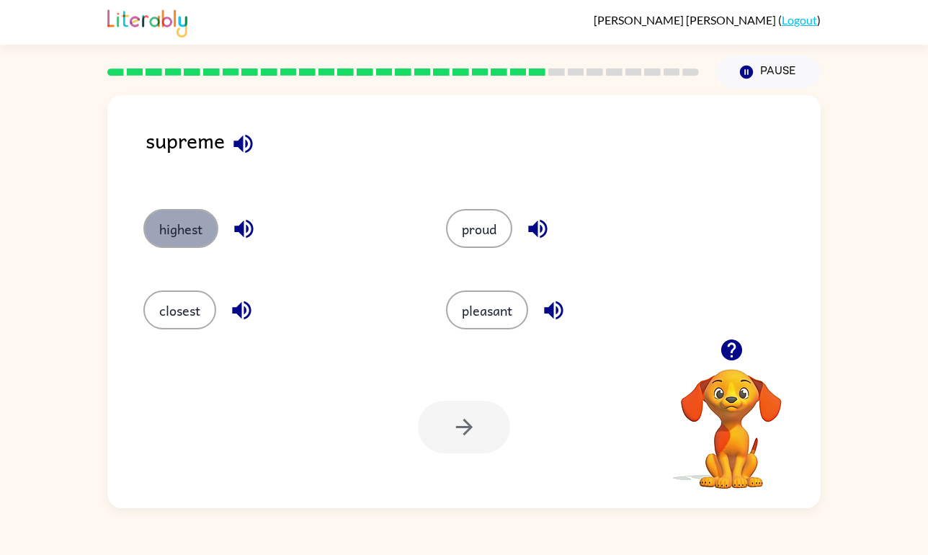
click at [193, 236] on button "highest" at bounding box center [180, 228] width 75 height 39
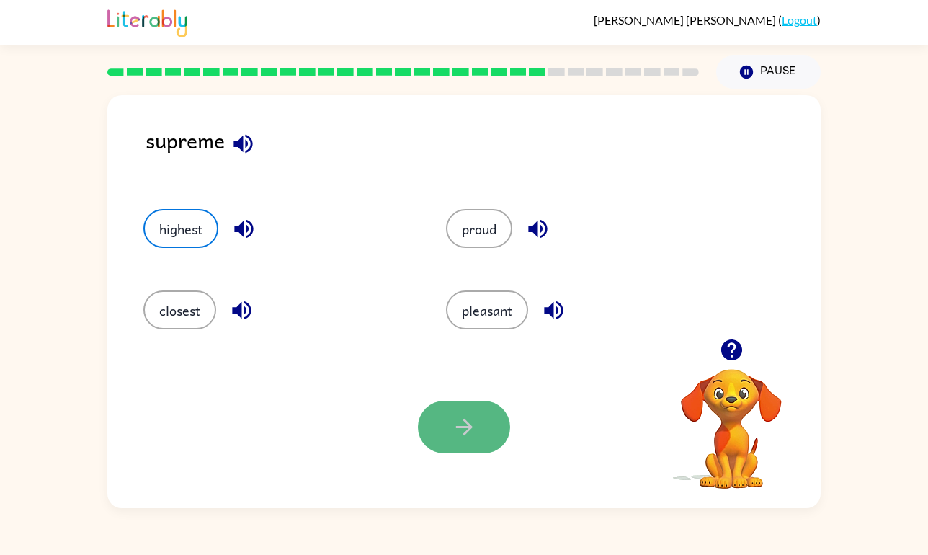
click at [478, 443] on button "button" at bounding box center [464, 427] width 92 height 53
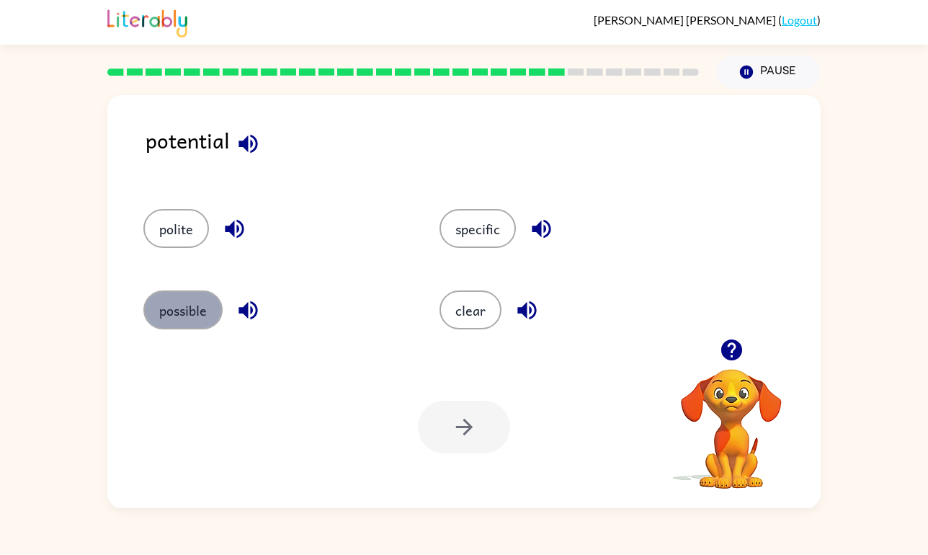
click at [189, 305] on button "possible" at bounding box center [182, 309] width 79 height 39
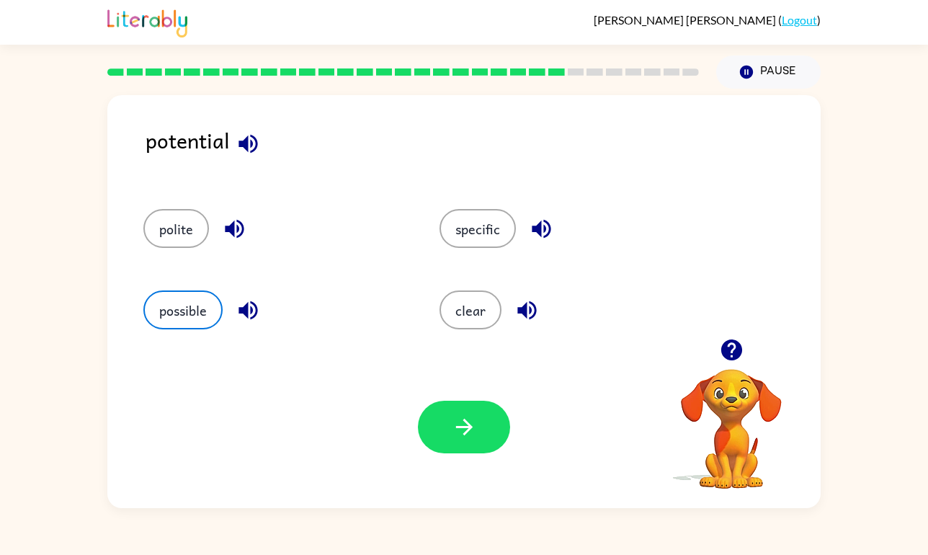
click at [485, 430] on button "button" at bounding box center [464, 427] width 92 height 53
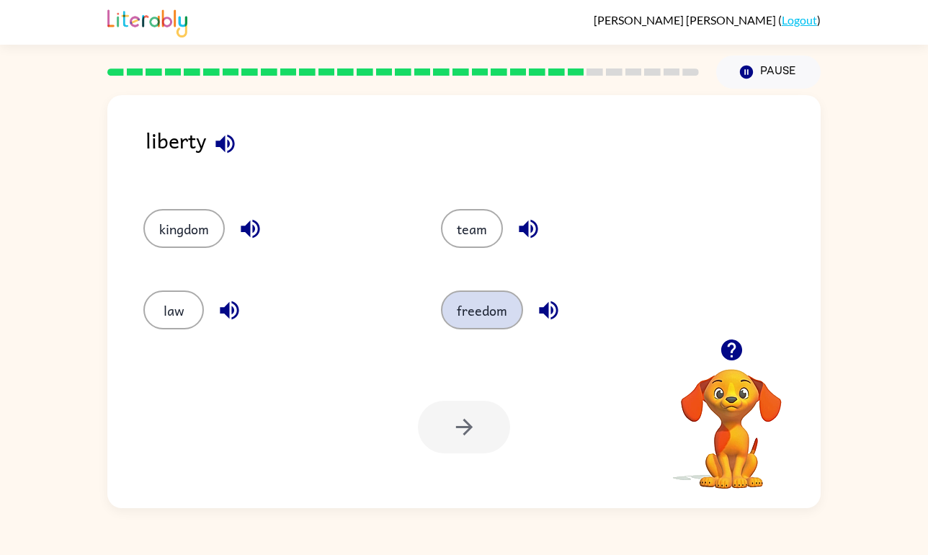
click at [494, 318] on button "freedom" at bounding box center [482, 309] width 82 height 39
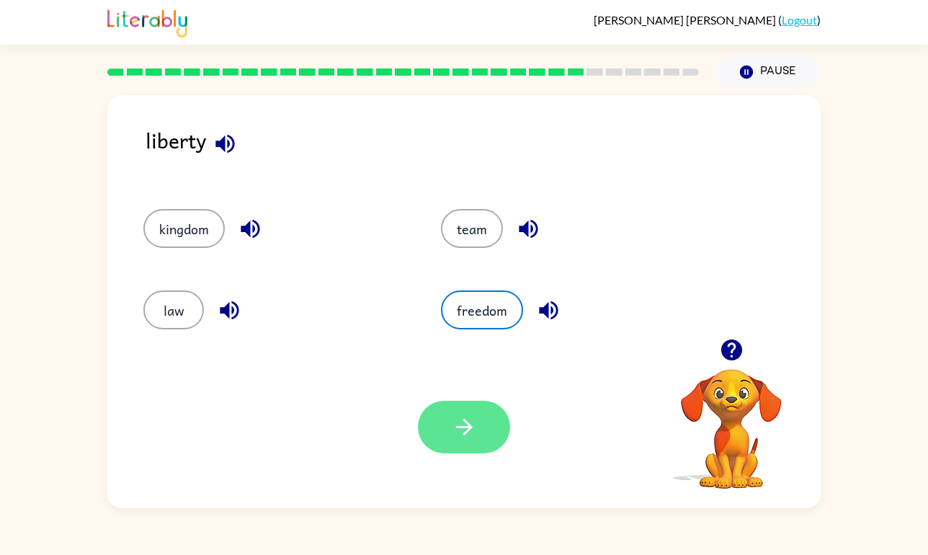
click at [470, 429] on icon "button" at bounding box center [464, 426] width 25 height 25
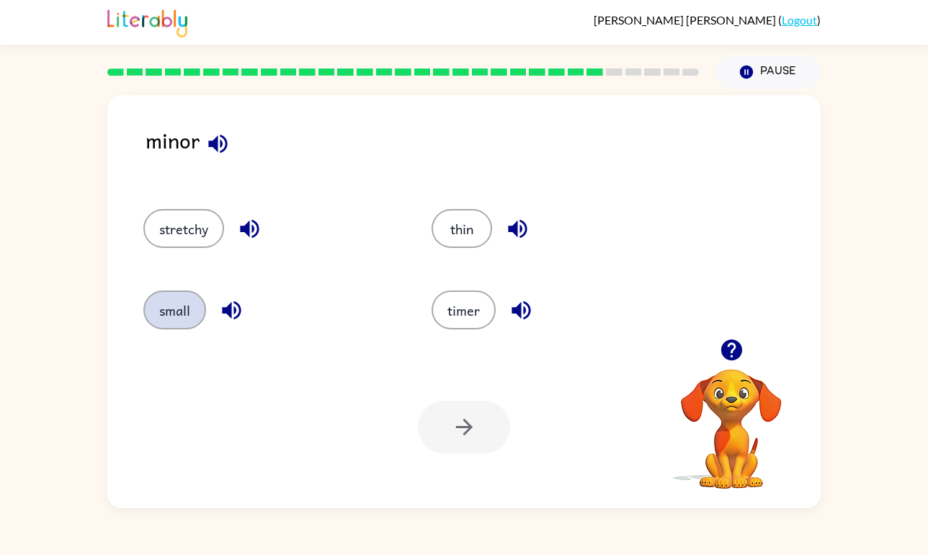
click at [168, 309] on button "small" at bounding box center [174, 309] width 63 height 39
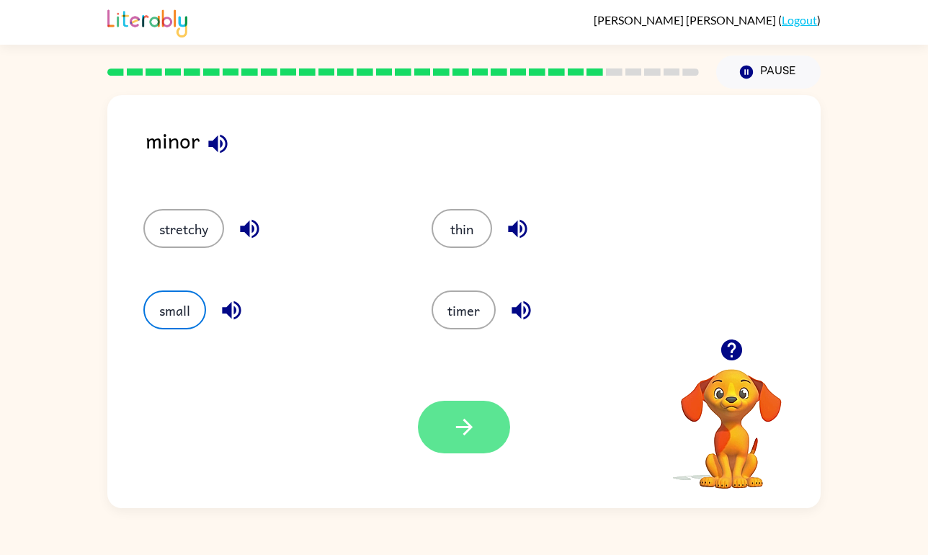
click at [459, 423] on icon "button" at bounding box center [464, 426] width 25 height 25
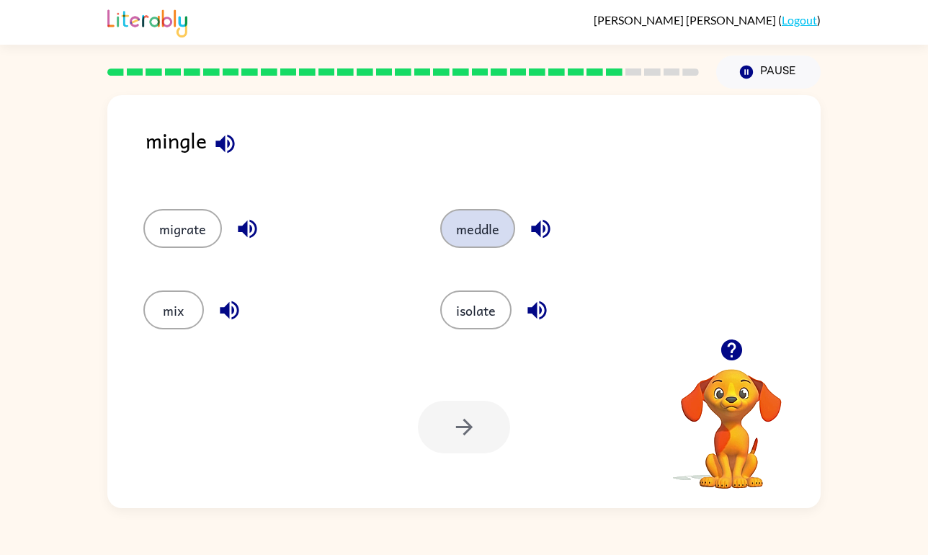
click at [484, 227] on button "meddle" at bounding box center [477, 228] width 75 height 39
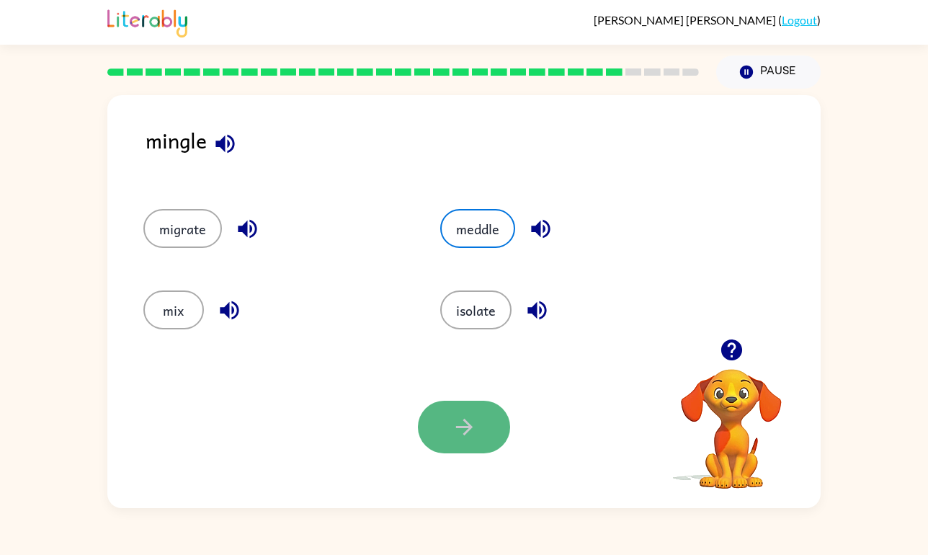
click at [467, 421] on icon "button" at bounding box center [464, 426] width 25 height 25
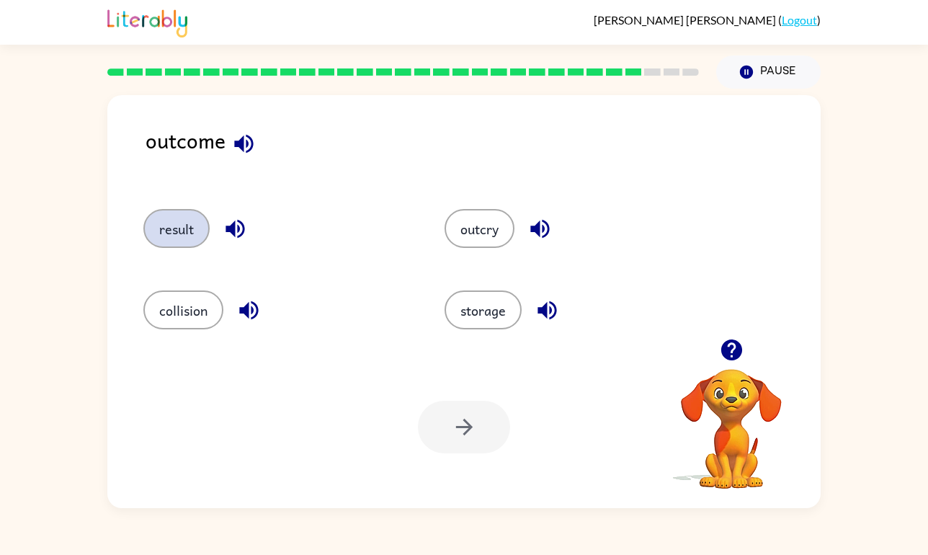
click at [186, 234] on button "result" at bounding box center [176, 228] width 66 height 39
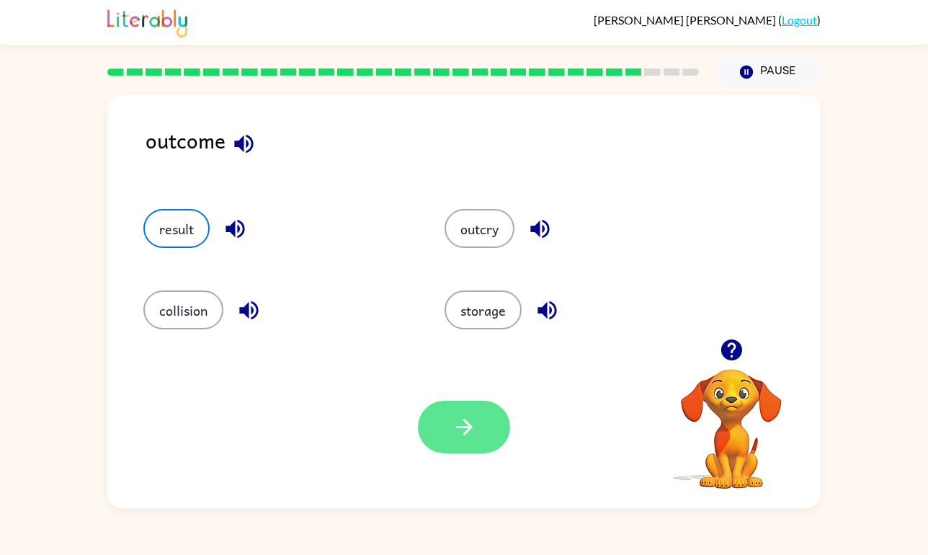
click at [472, 421] on icon "button" at bounding box center [464, 426] width 25 height 25
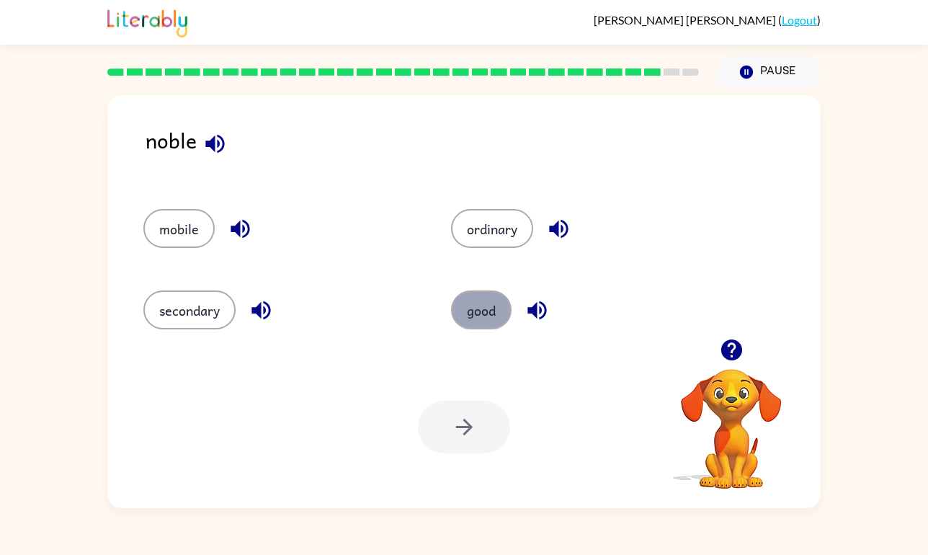
click at [477, 314] on button "good" at bounding box center [481, 309] width 61 height 39
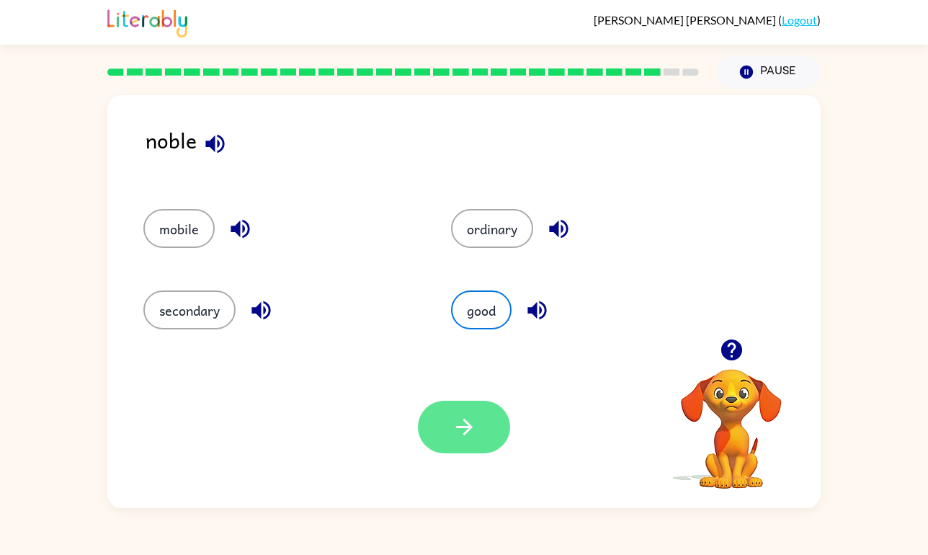
click at [477, 426] on button "button" at bounding box center [464, 427] width 92 height 53
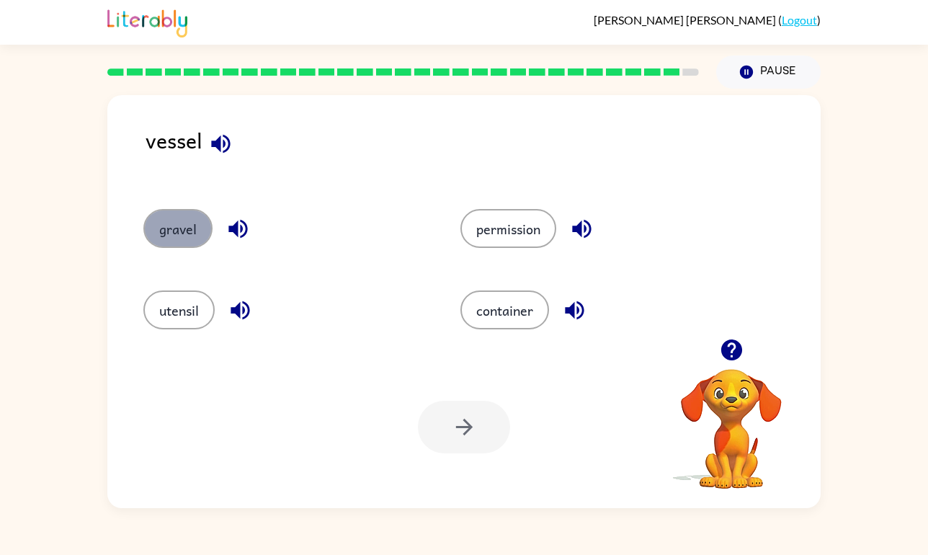
click at [172, 227] on button "gravel" at bounding box center [177, 228] width 69 height 39
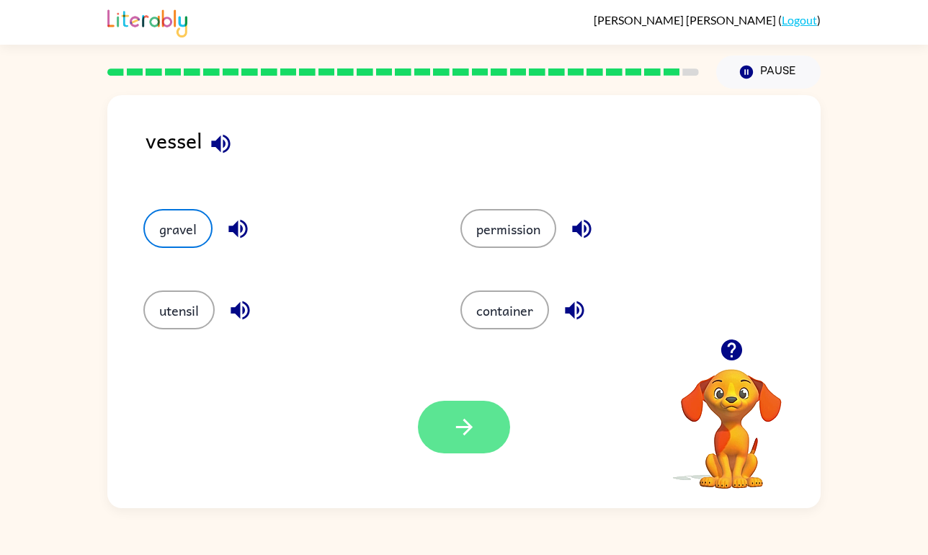
click at [463, 431] on icon "button" at bounding box center [464, 426] width 25 height 25
